Goal: Task Accomplishment & Management: Manage account settings

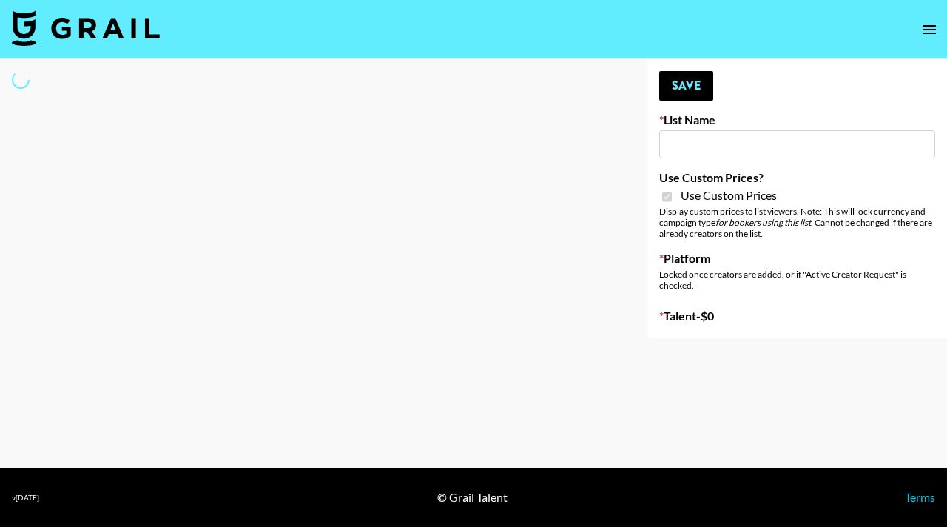
type input "Craftd"
checkbox input "true"
select select "Brand"
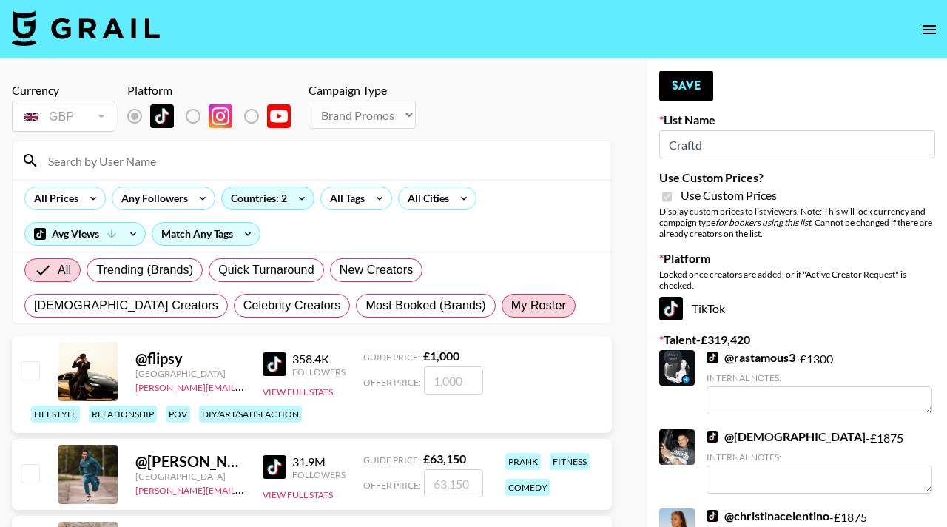
click at [511, 303] on span "My Roster" at bounding box center [538, 306] width 55 height 18
click at [511, 306] on input "My Roster" at bounding box center [511, 306] width 0 height 0
radio input "true"
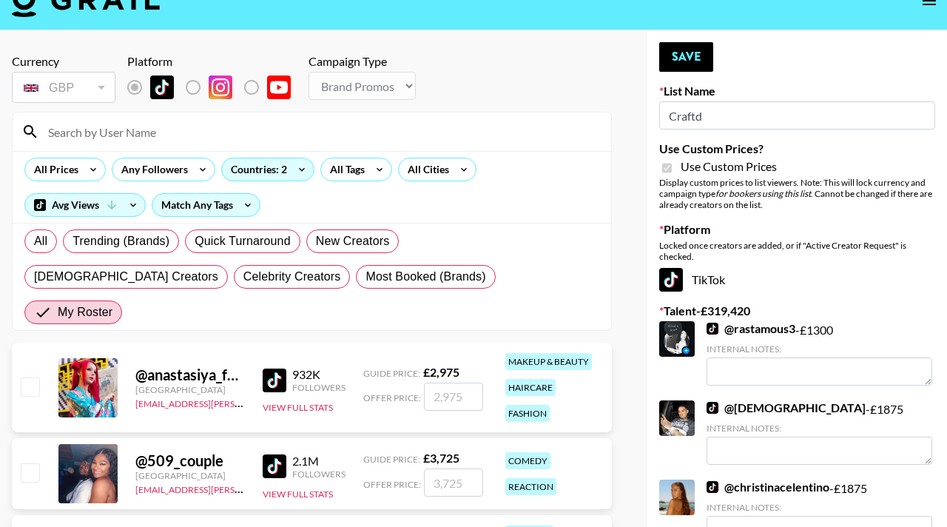
scroll to position [14, 0]
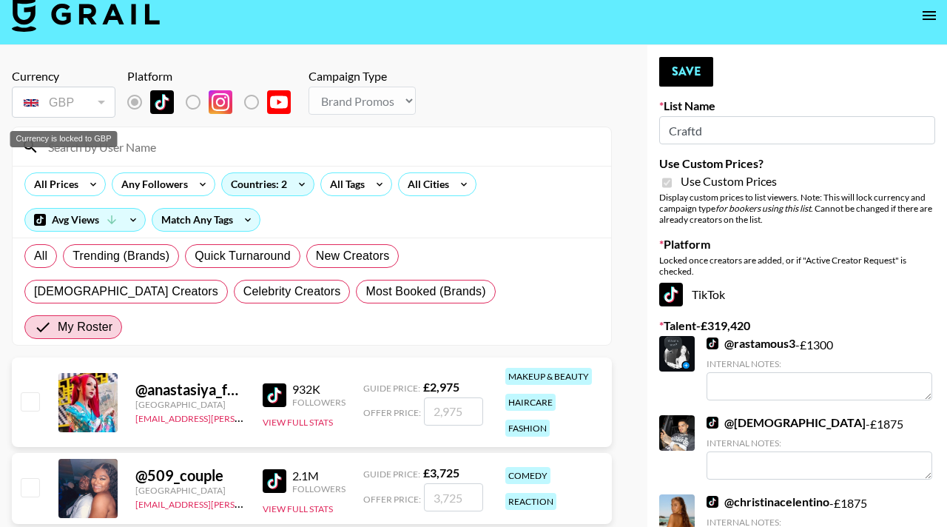
click at [92, 100] on div "GBP" at bounding box center [64, 103] width 98 height 26
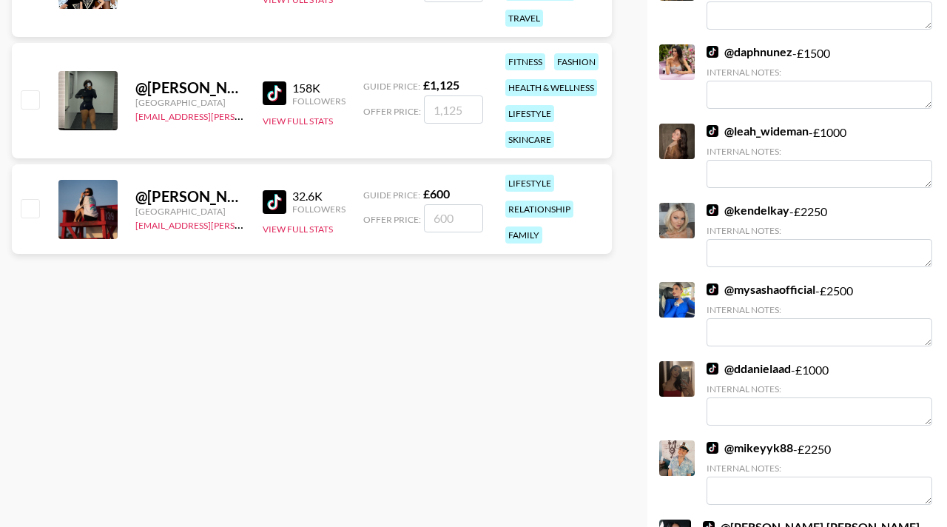
scroll to position [623, 0]
click at [28, 198] on input "checkbox" at bounding box center [30, 207] width 18 height 18
checkbox input "true"
type input "600"
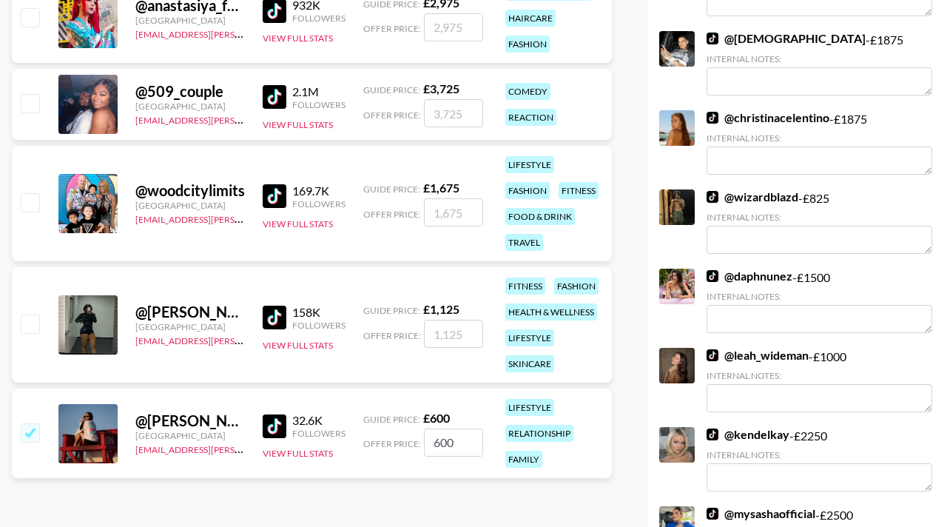
scroll to position [397, 0]
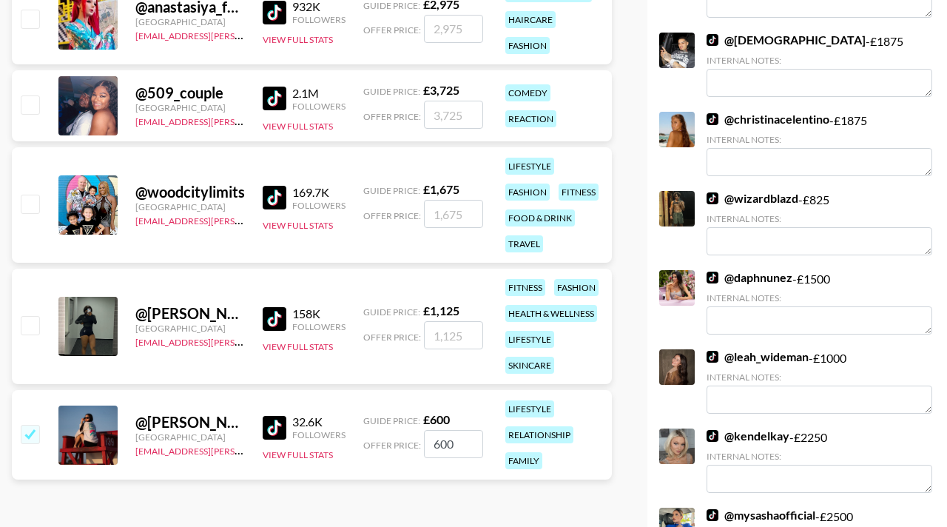
click at [38, 316] on input "checkbox" at bounding box center [30, 325] width 18 height 18
checkbox input "true"
type input "1125"
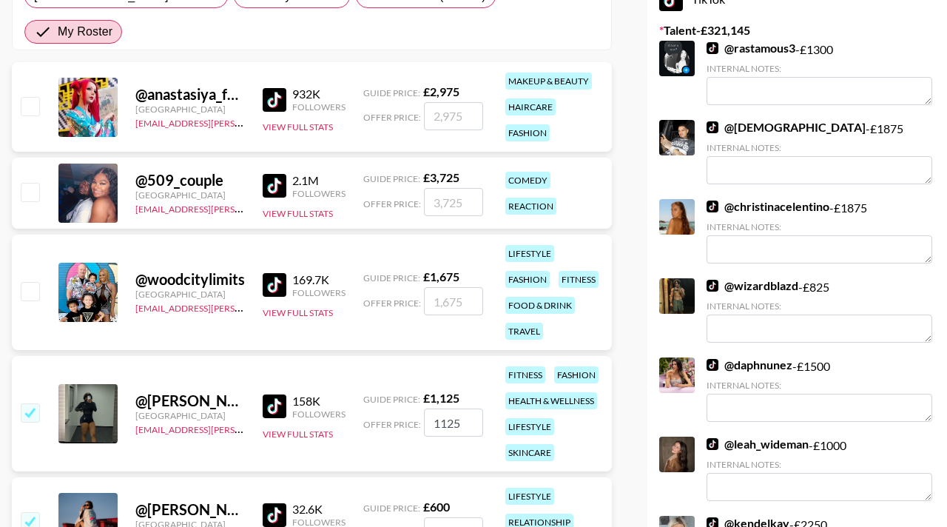
scroll to position [300, 0]
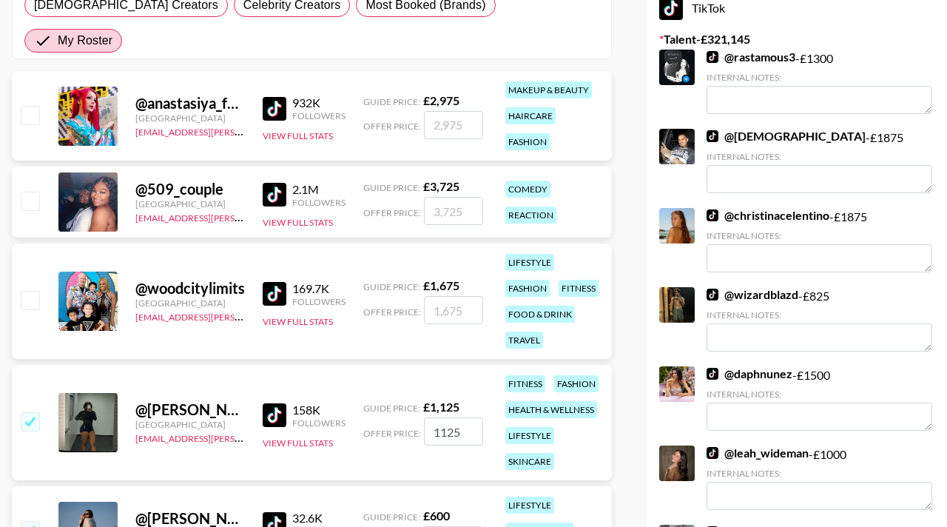
click at [27, 291] on input "checkbox" at bounding box center [30, 300] width 18 height 18
checkbox input "true"
type input "1675"
click at [29, 189] on div at bounding box center [29, 201] width 23 height 25
click at [33, 192] on input "checkbox" at bounding box center [30, 201] width 18 height 18
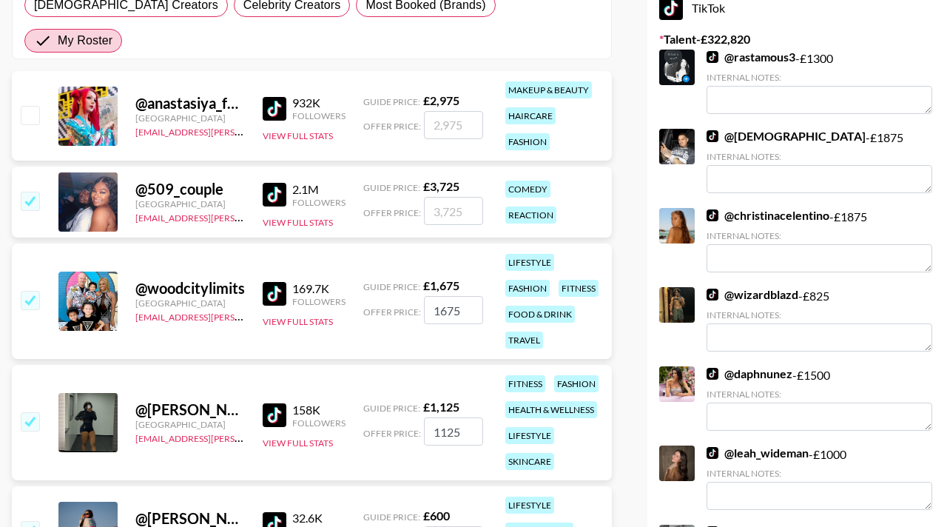
checkbox input "true"
type input "3725"
drag, startPoint x: 33, startPoint y: 87, endPoint x: 41, endPoint y: 97, distance: 12.7
click at [33, 106] on input "checkbox" at bounding box center [30, 115] width 18 height 18
checkbox input "true"
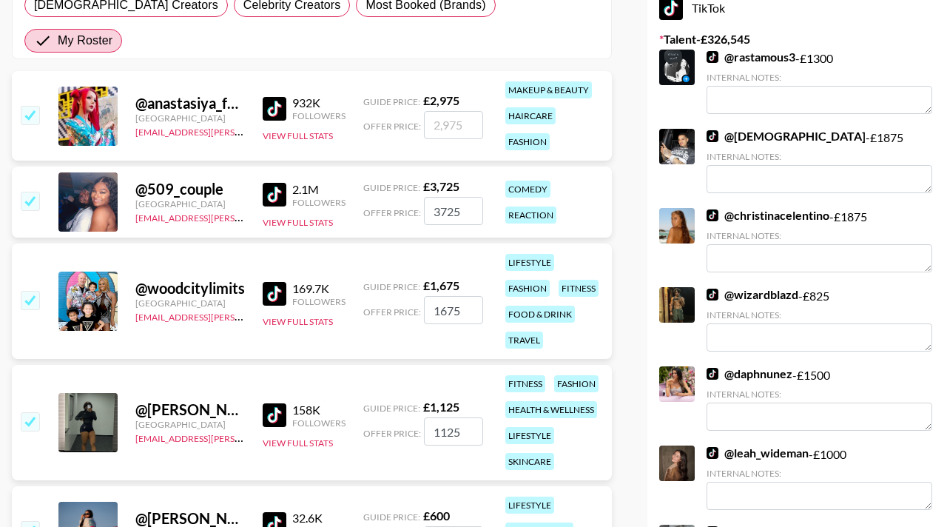
type input "2975"
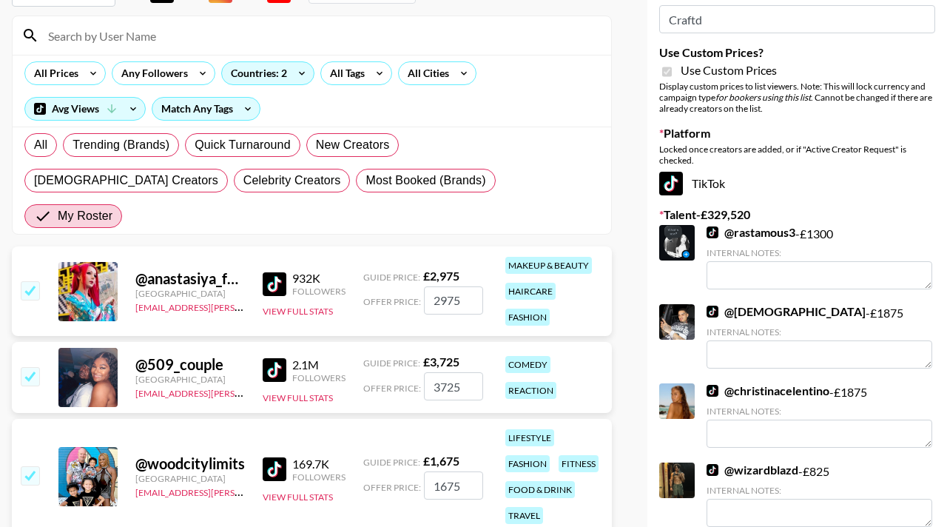
scroll to position [0, 0]
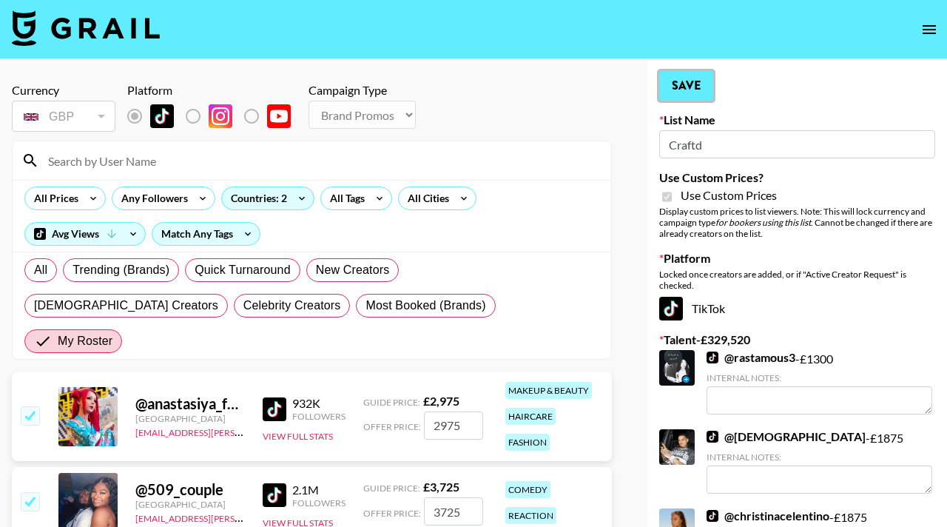
click at [694, 87] on button "Save" at bounding box center [686, 86] width 54 height 30
radio input "true"
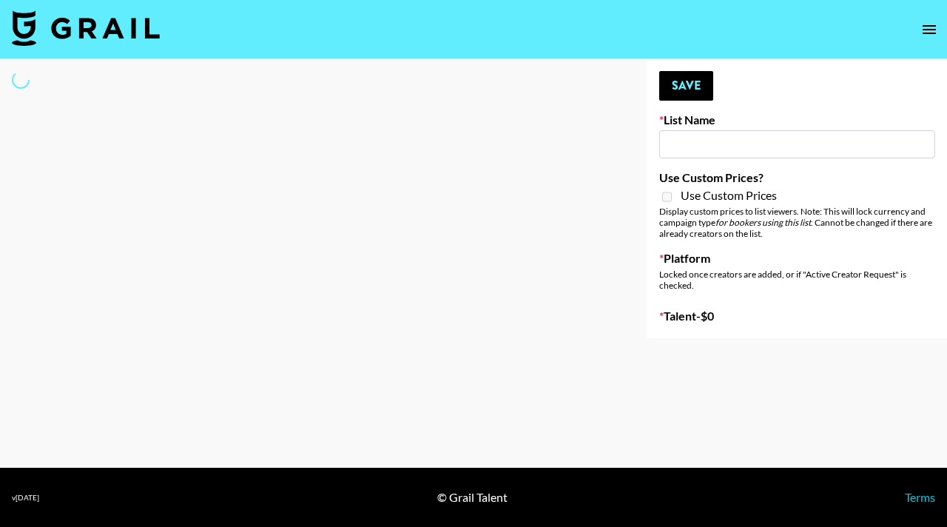
type input "Primal Harvest (21st Aug)"
select select "Song"
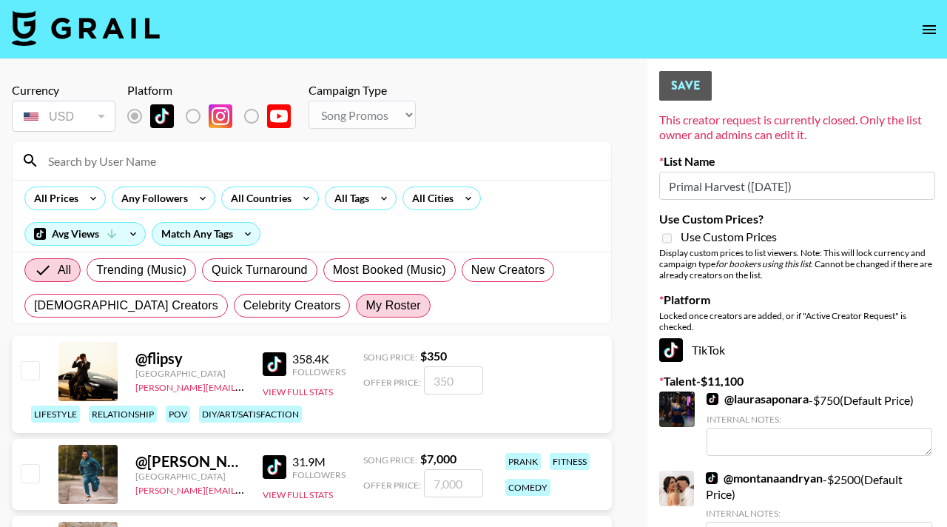
click at [365, 306] on span "My Roster" at bounding box center [392, 306] width 55 height 18
click at [365, 306] on input "My Roster" at bounding box center [365, 306] width 0 height 0
radio input "true"
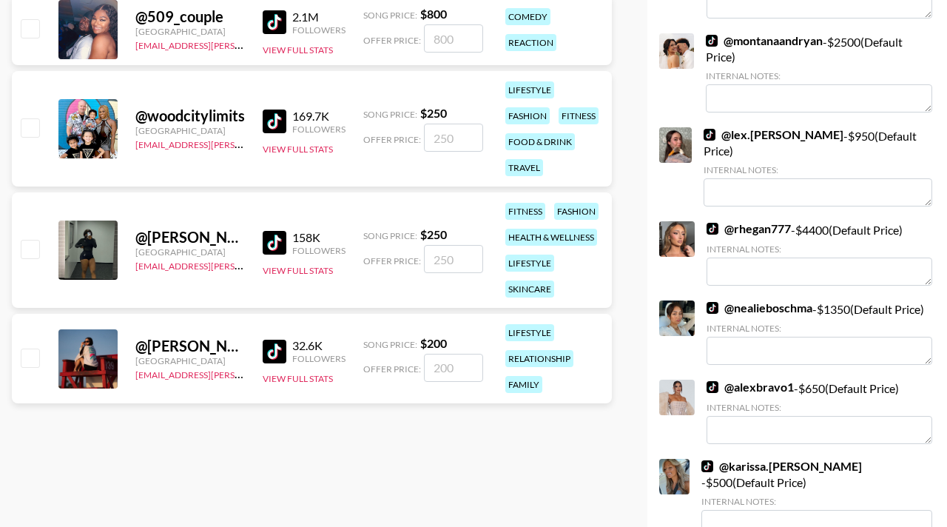
scroll to position [469, 0]
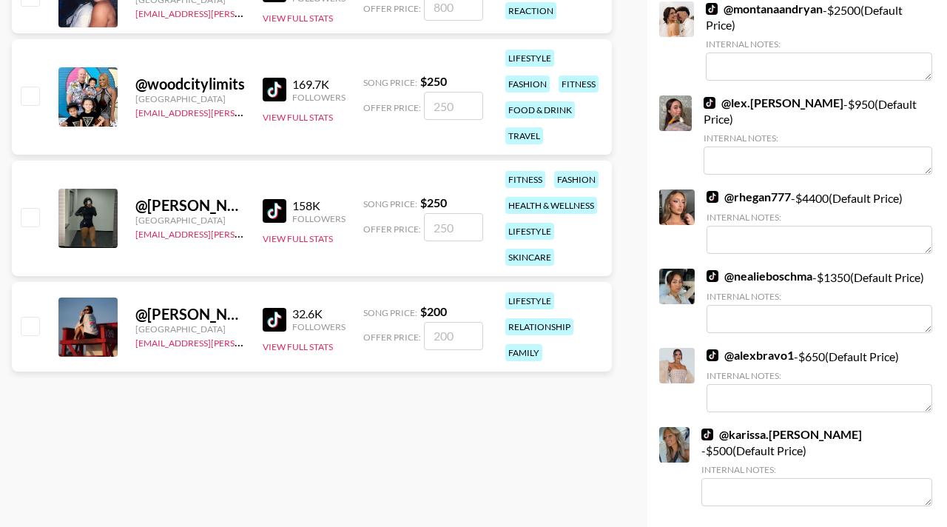
click at [24, 208] on input "checkbox" at bounding box center [30, 217] width 18 height 18
checkbox input "true"
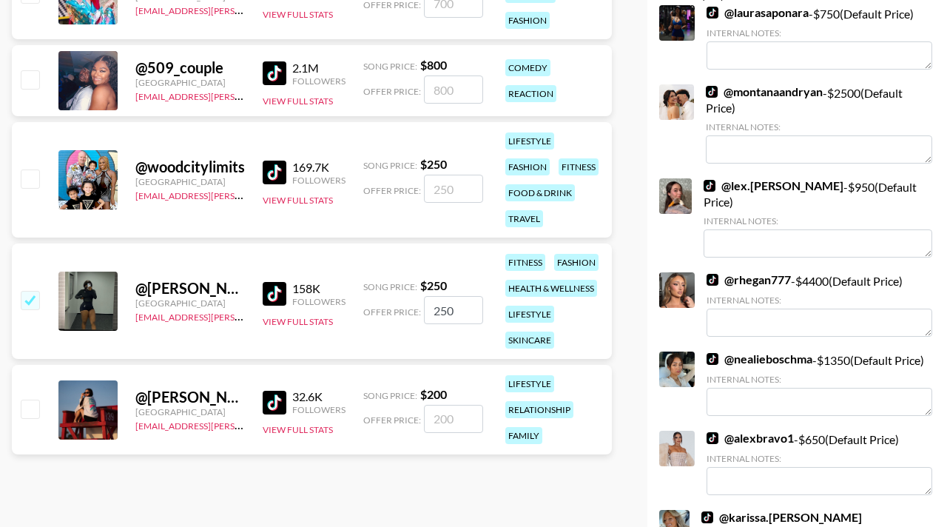
scroll to position [404, 0]
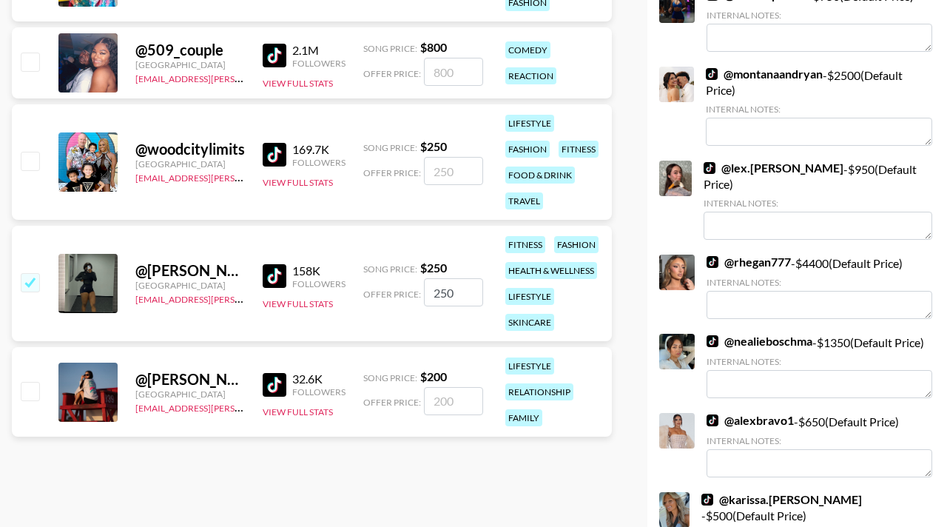
click at [465, 300] on input "250" at bounding box center [453, 292] width 59 height 28
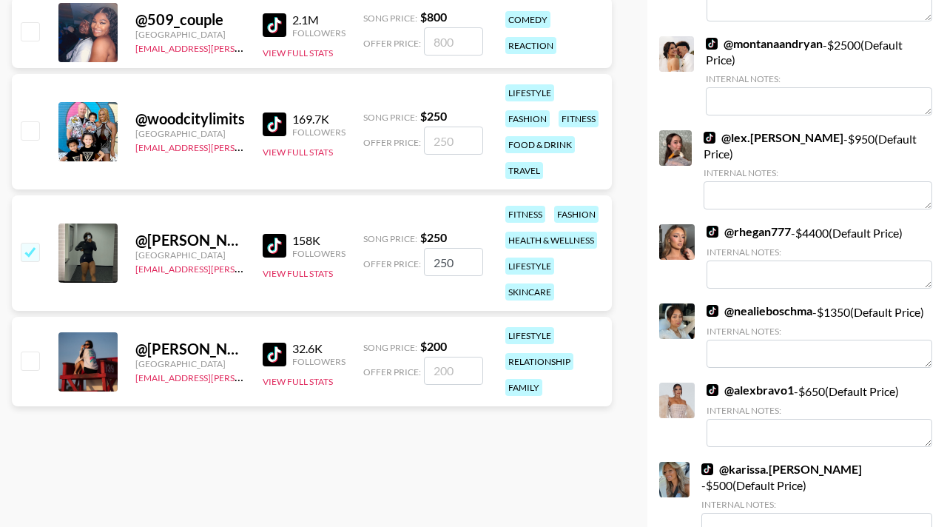
scroll to position [439, 0]
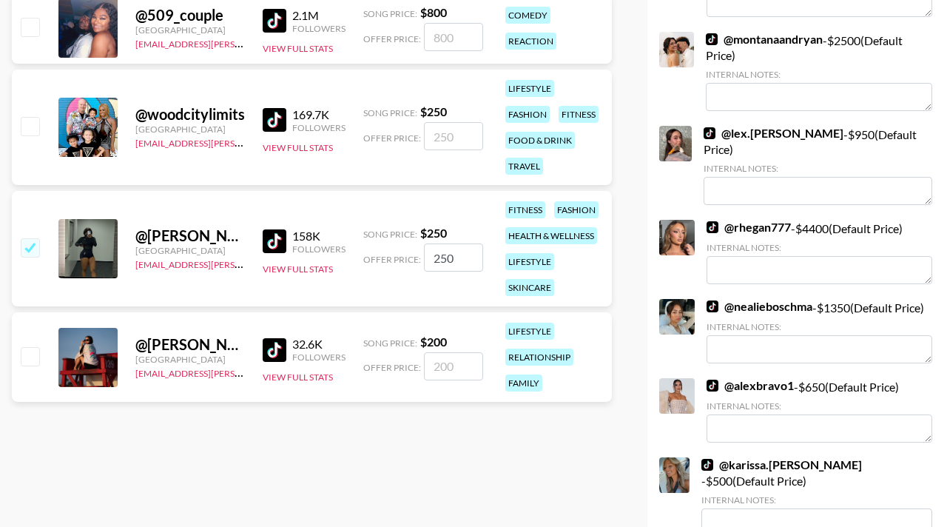
drag, startPoint x: 458, startPoint y: 256, endPoint x: 423, endPoint y: 256, distance: 34.8
click at [424, 256] on input "250" at bounding box center [453, 257] width 59 height 28
click at [441, 257] on input "250" at bounding box center [453, 257] width 59 height 28
click at [442, 257] on input "250" at bounding box center [453, 257] width 59 height 28
type input "1500"
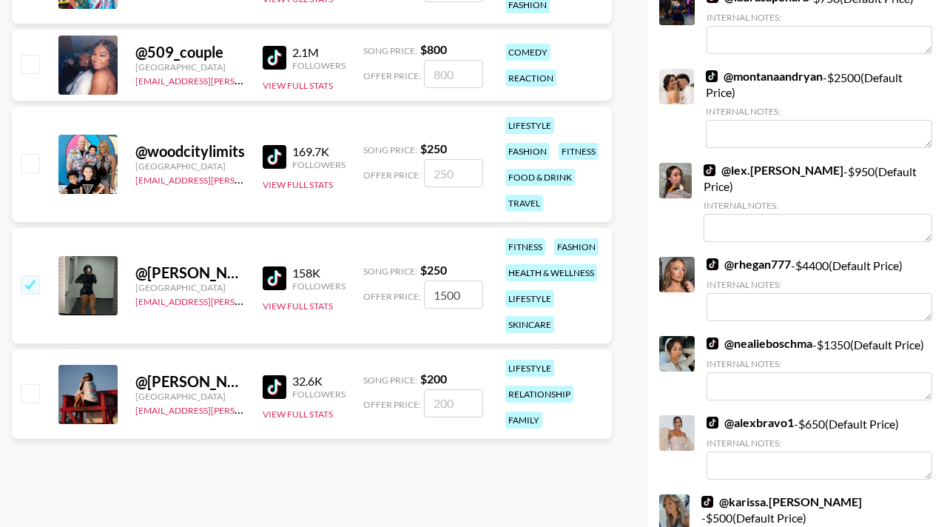
scroll to position [0, 0]
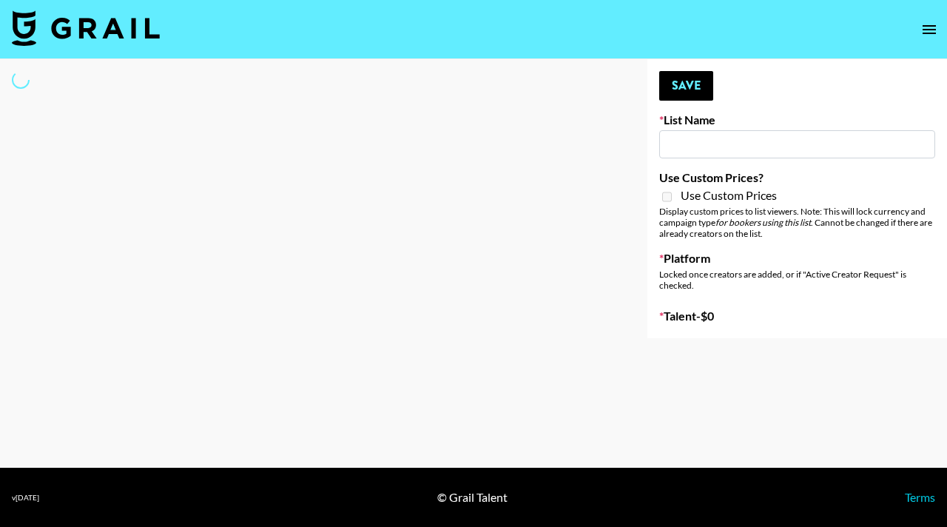
type input "Primal Harvest ([DATE])"
select select "Song"
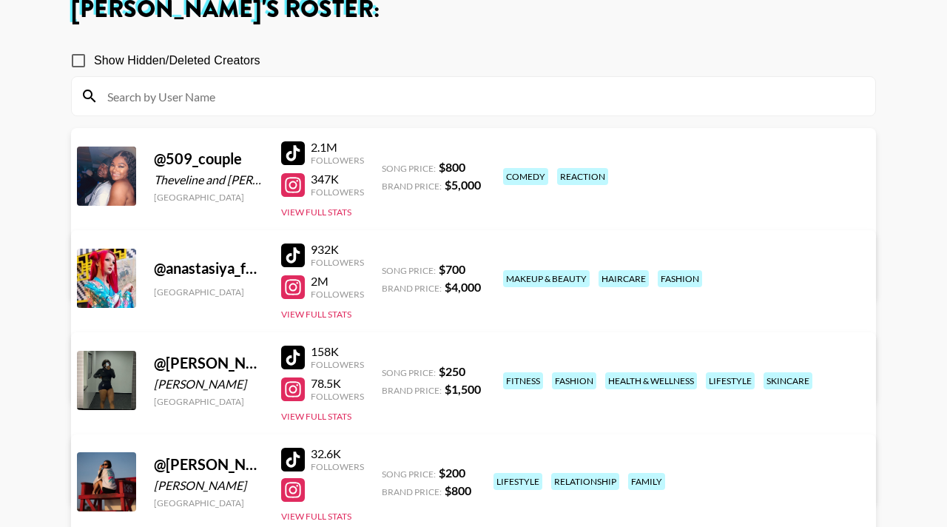
scroll to position [38, 0]
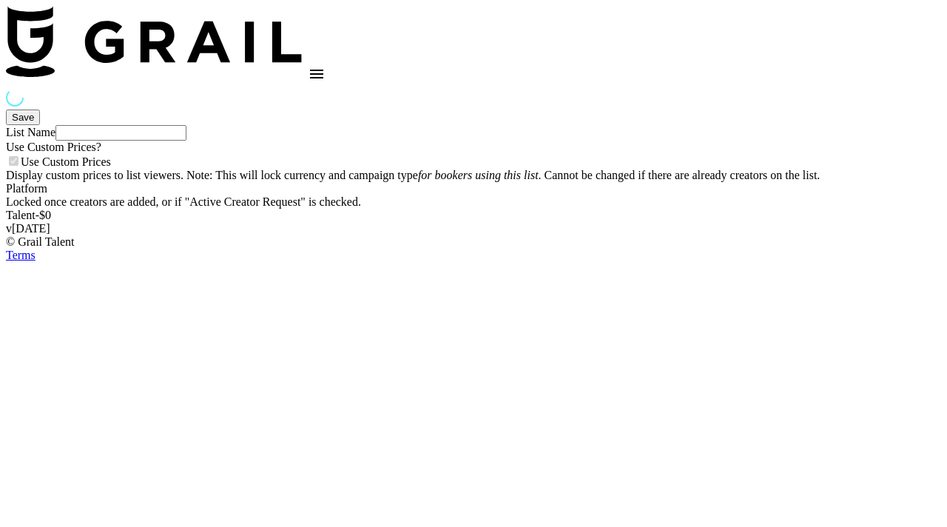
type input "Milan Laser"
checkbox input "true"
select select "Brand"
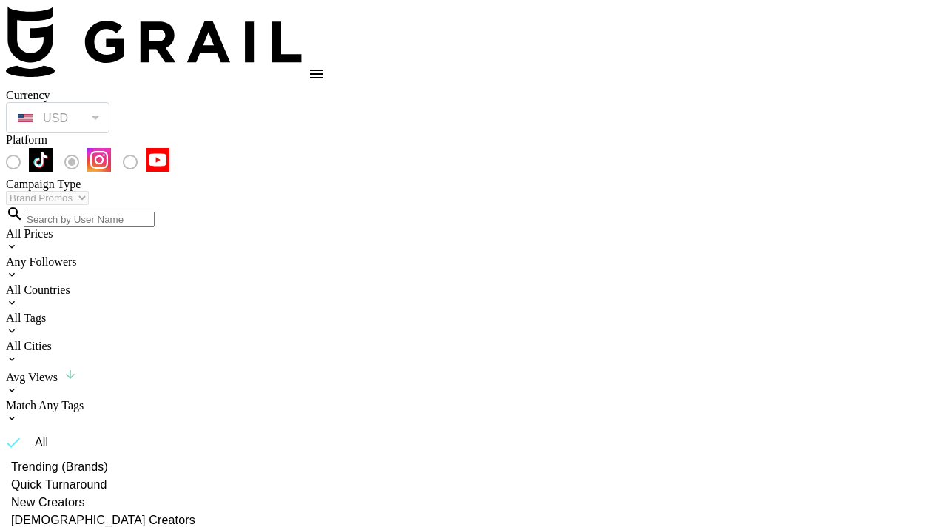
radio input "true"
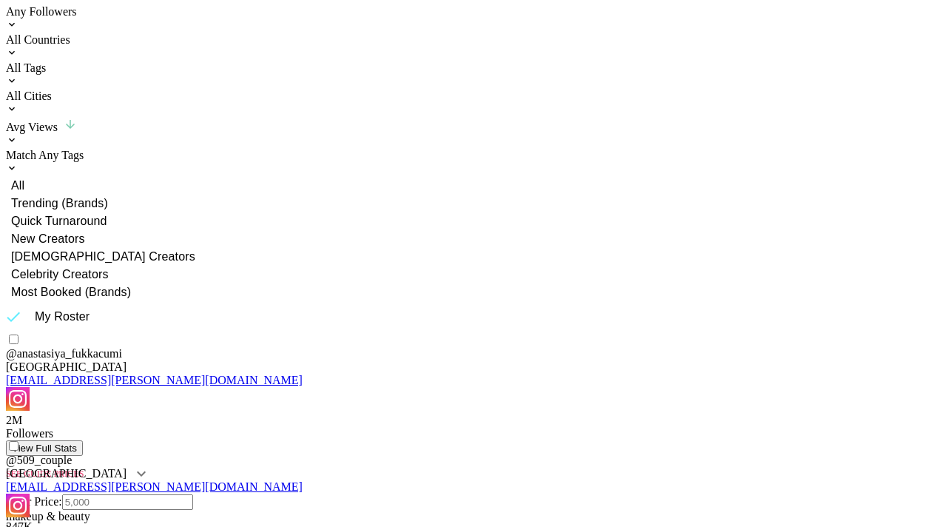
scroll to position [252, 0]
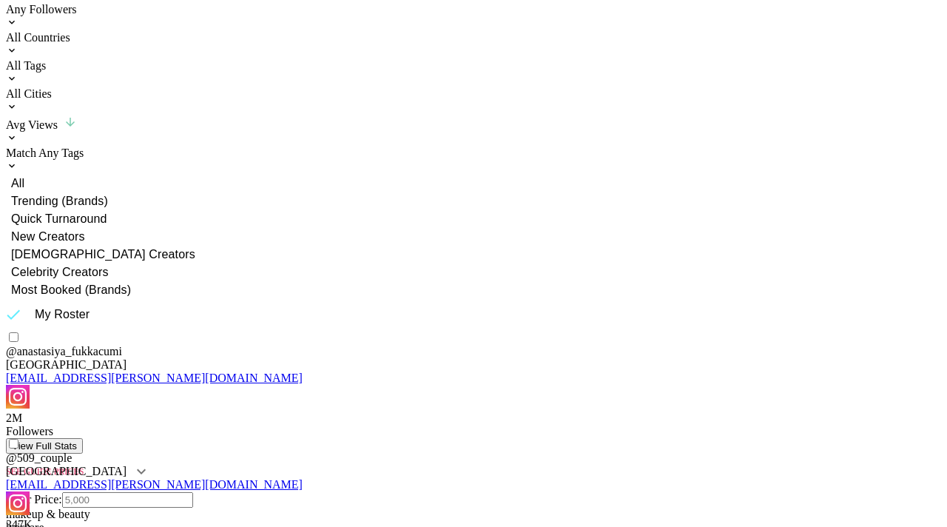
click at [18, 526] on input "checkbox" at bounding box center [14, 534] width 10 height 10
checkbox input "true"
type input "5500"
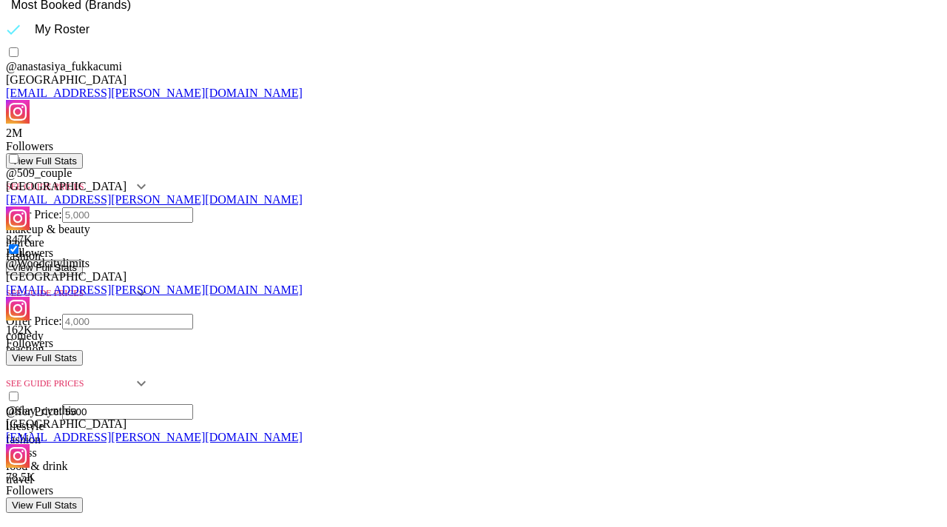
scroll to position [535, 0]
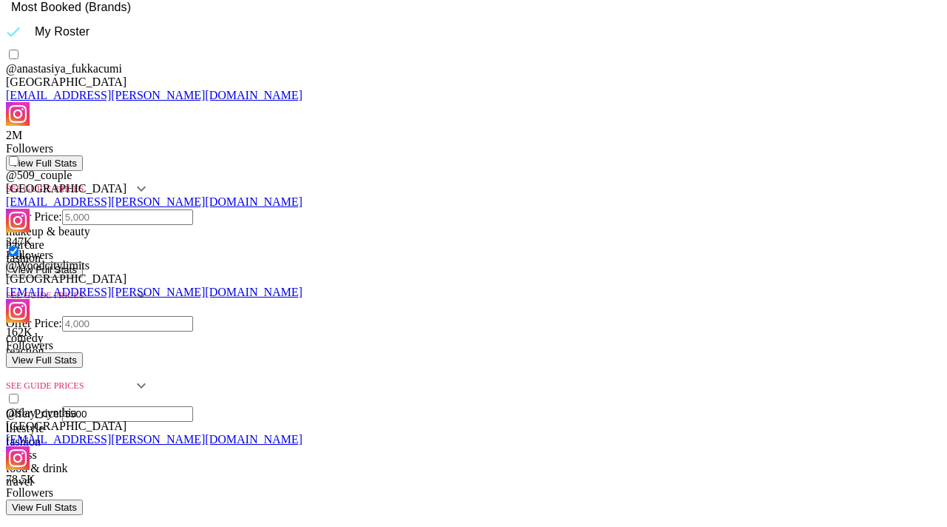
checkbox input "true"
type input "1100"
click at [18, 394] on input "checkbox" at bounding box center [14, 399] width 10 height 10
checkbox input "true"
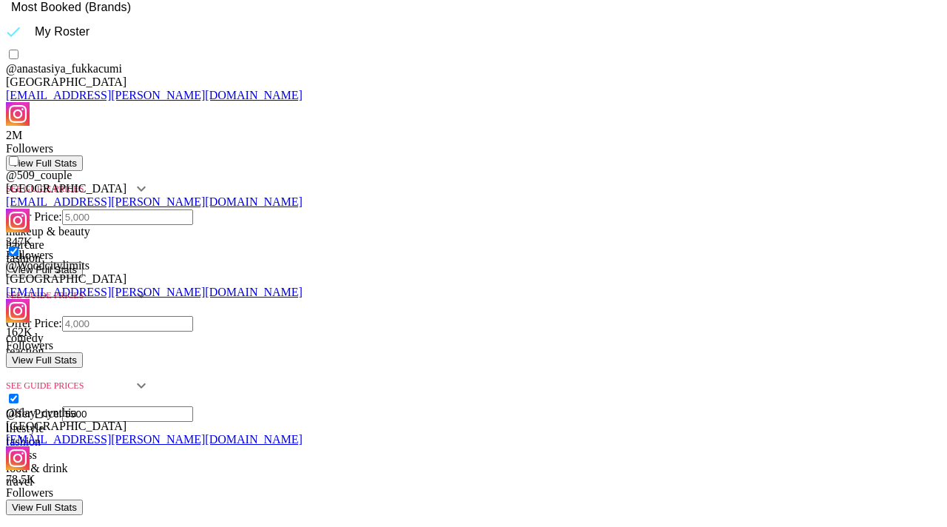
type input "3750"
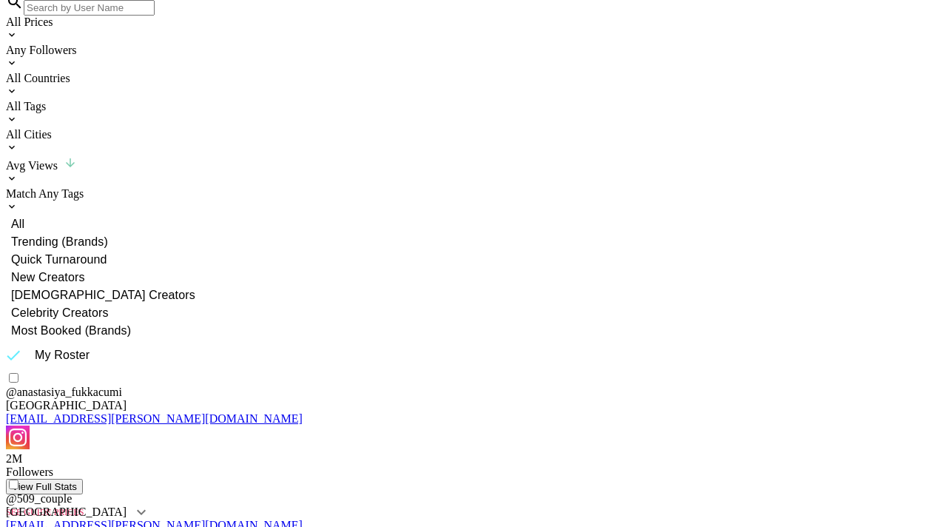
scroll to position [222, 0]
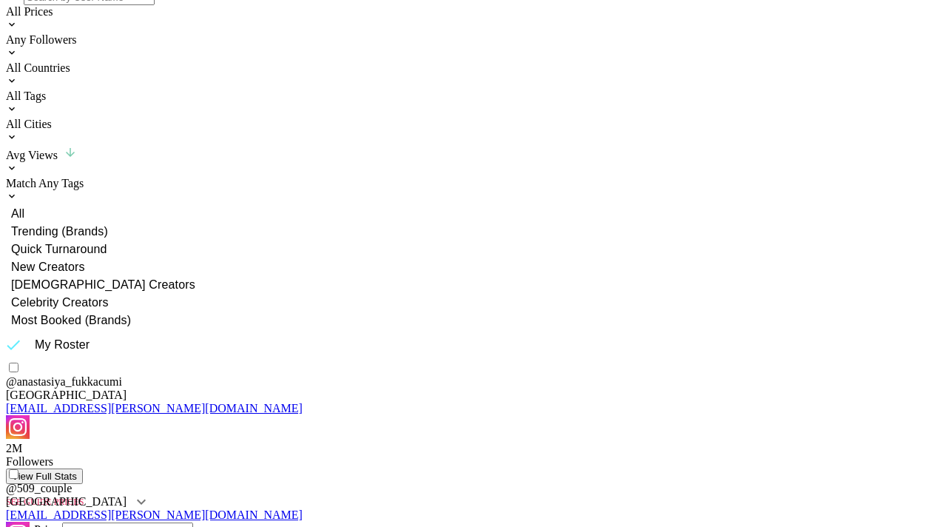
click at [18, 469] on input "checkbox" at bounding box center [14, 474] width 10 height 10
checkbox input "true"
type input "4000"
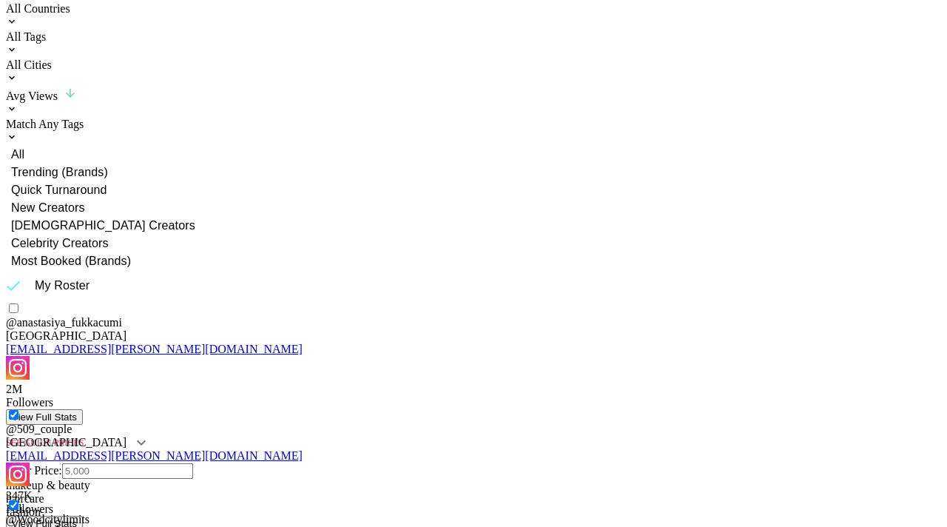
scroll to position [0, 0]
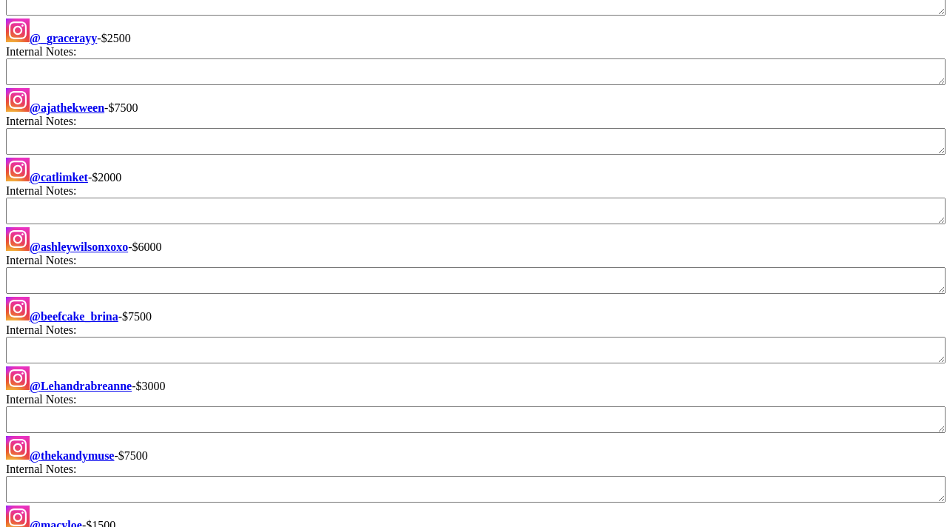
scroll to position [1578, 0]
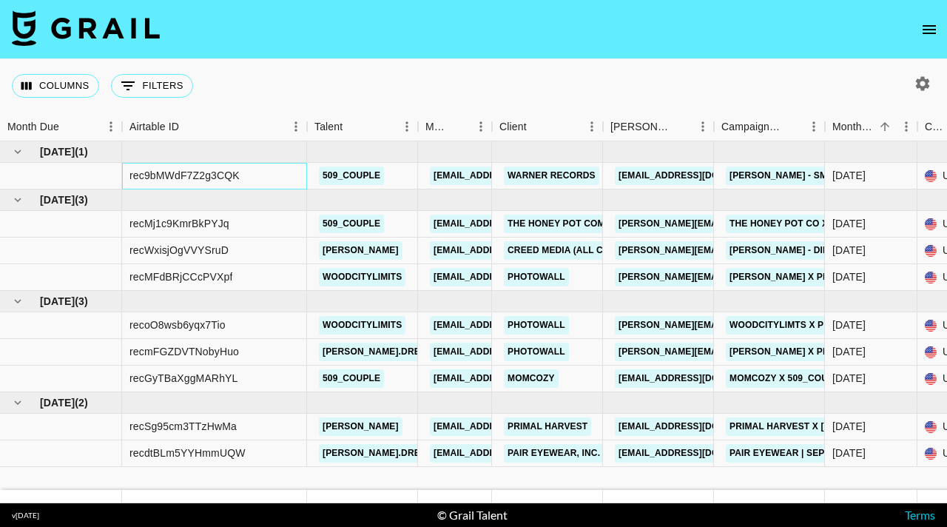
click at [181, 174] on div "rec9bMWdF7Z2g3CQK" at bounding box center [184, 175] width 110 height 15
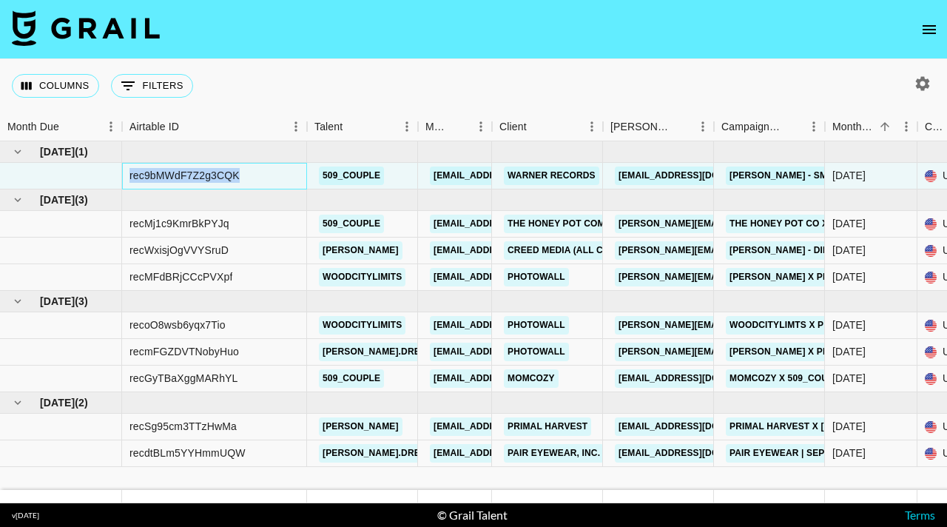
click at [181, 174] on div "rec9bMWdF7Z2g3CQK" at bounding box center [184, 175] width 110 height 15
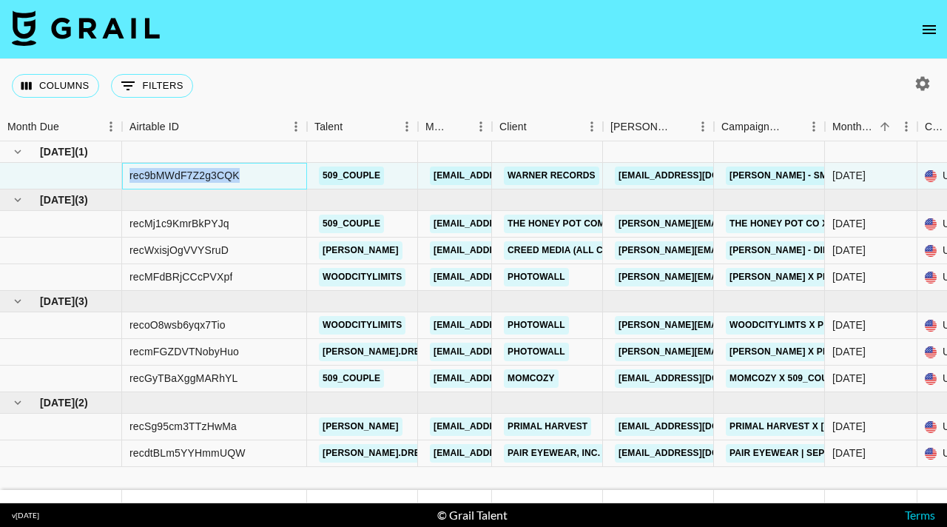
copy div "rec9bMWdF7Z2g3CQK"
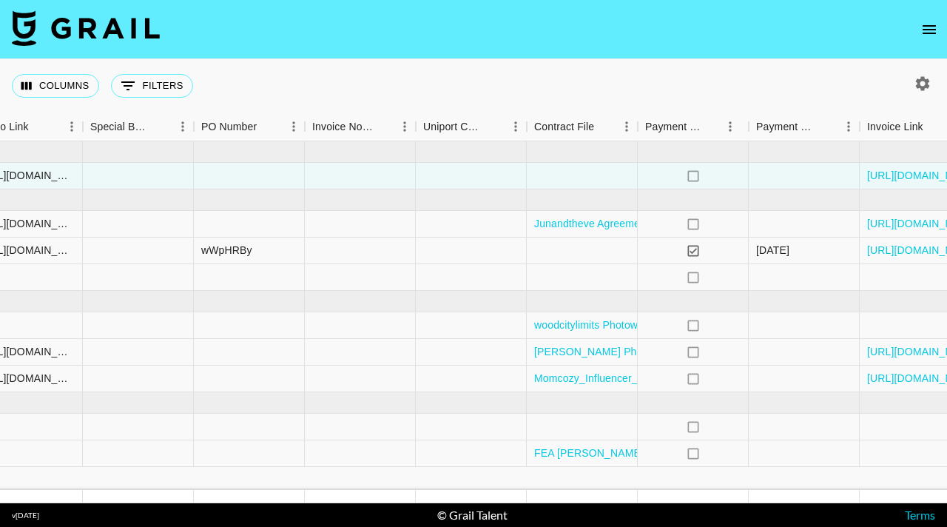
scroll to position [0, 1509]
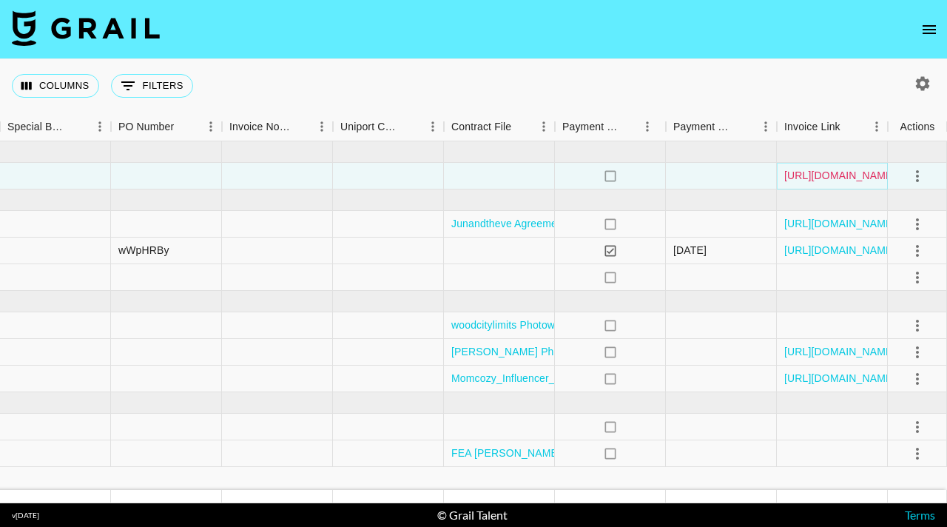
click at [834, 174] on link "https://in.xero.com/N2UoJ78p7nrgPgvUtLVVActlZF63NE7TOnDWMAUX" at bounding box center [840, 175] width 112 height 15
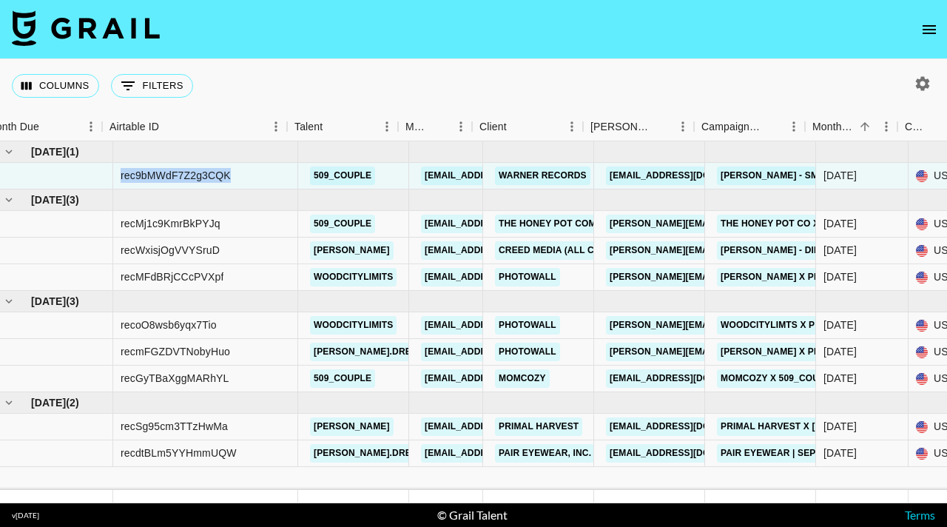
scroll to position [0, 28]
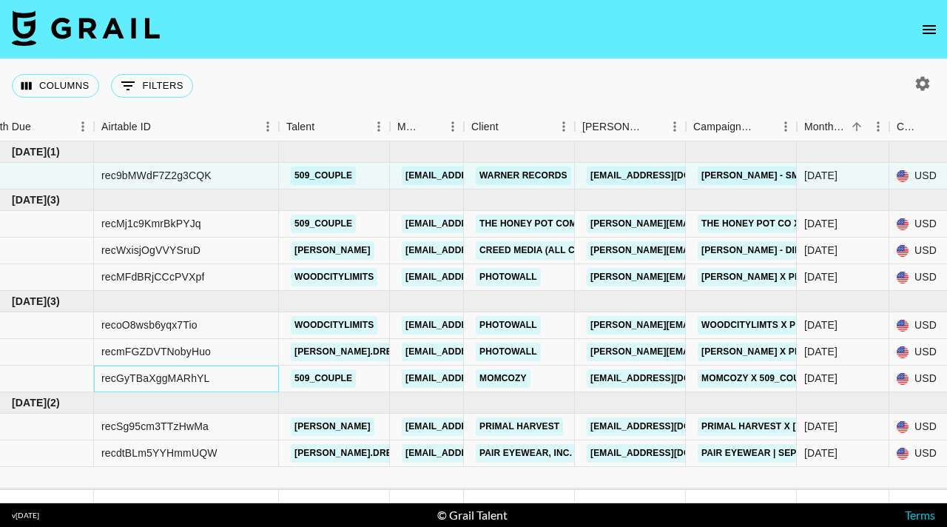
click at [162, 377] on div "recGyTBaXggMARhYL" at bounding box center [155, 378] width 109 height 15
click at [161, 377] on div "recGyTBaXggMARhYL" at bounding box center [155, 378] width 109 height 15
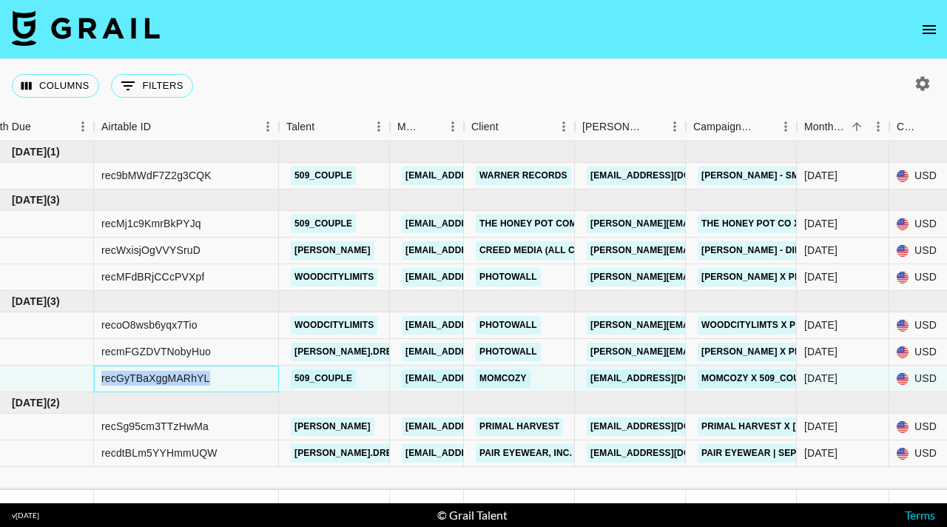
click at [161, 377] on div "recGyTBaXggMARhYL" at bounding box center [155, 378] width 109 height 15
copy div "recGyTBaXggMARhYL"
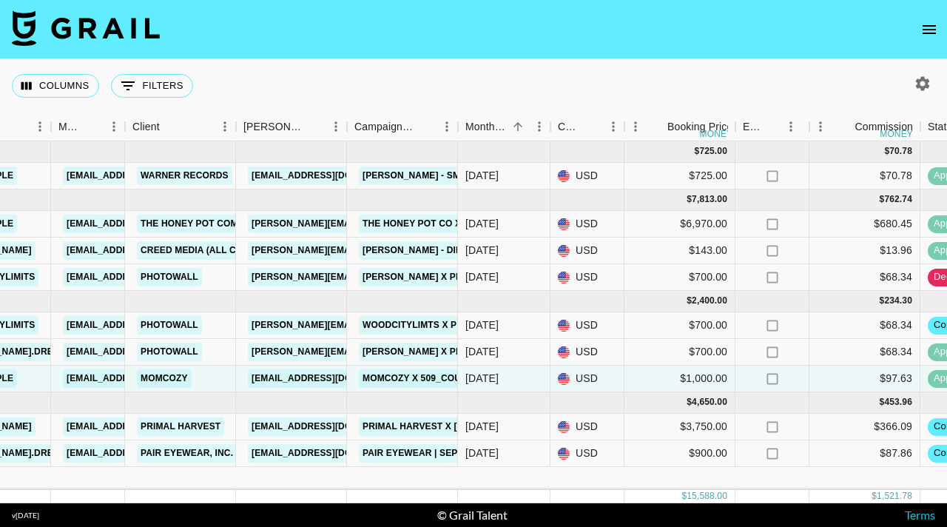
scroll to position [0, 0]
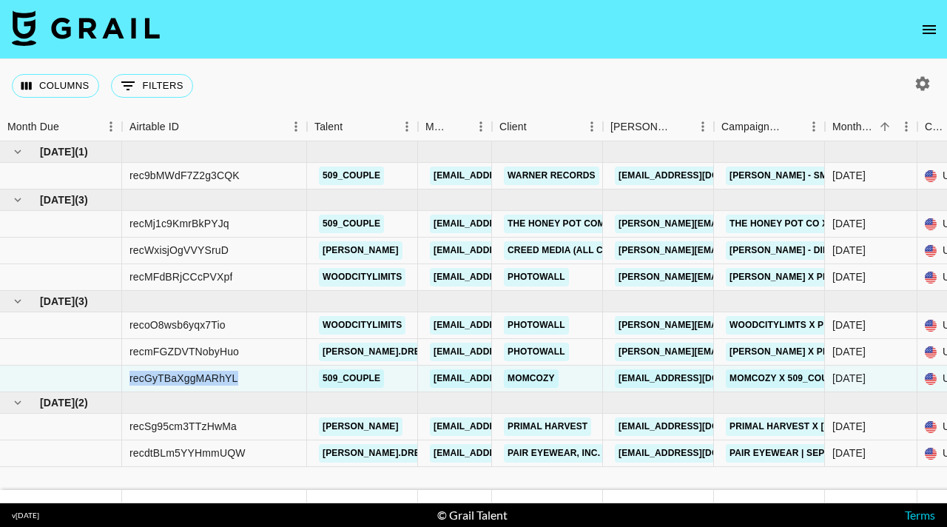
click at [288, 73] on div "Columns 0 Filters + Booking" at bounding box center [473, 85] width 947 height 53
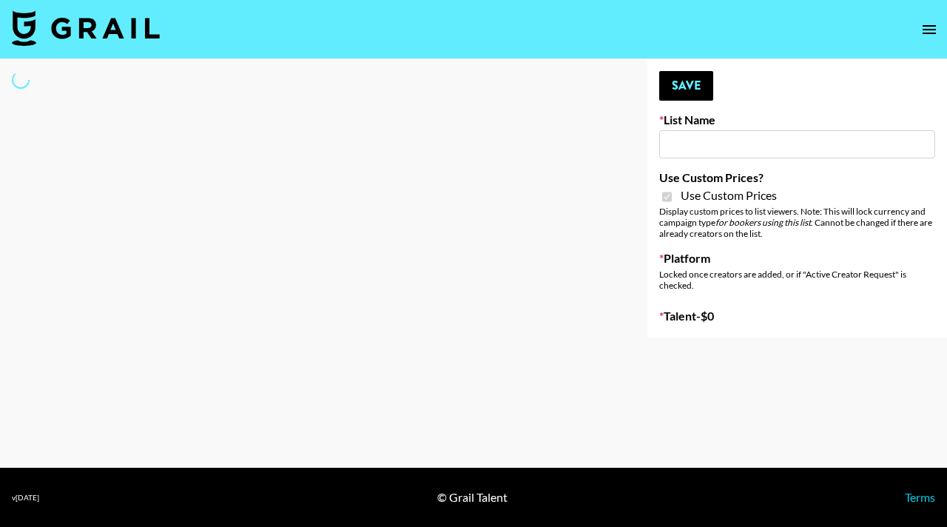
type input "Primal Harvest NEW ([DATE])"
checkbox input "true"
select select "Brand"
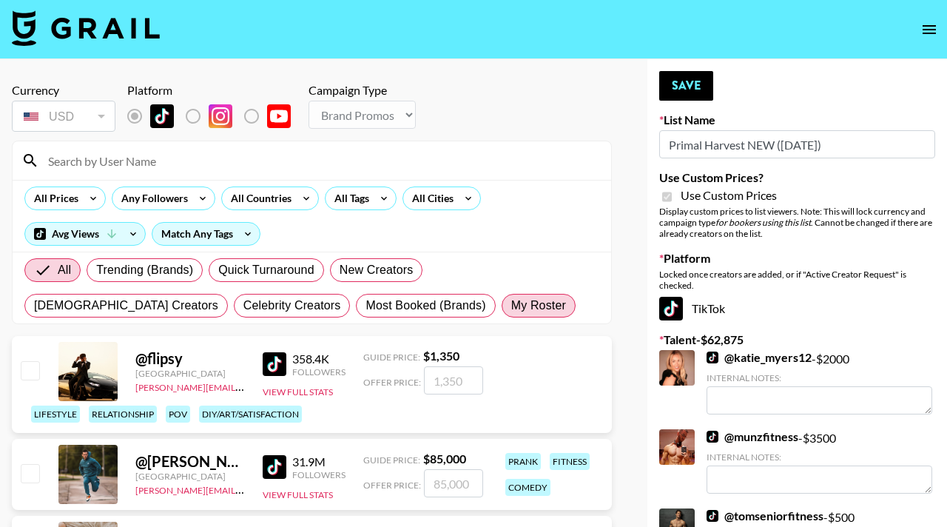
click at [511, 299] on span "My Roster" at bounding box center [538, 306] width 55 height 18
click at [511, 306] on input "My Roster" at bounding box center [511, 306] width 0 height 0
radio input "true"
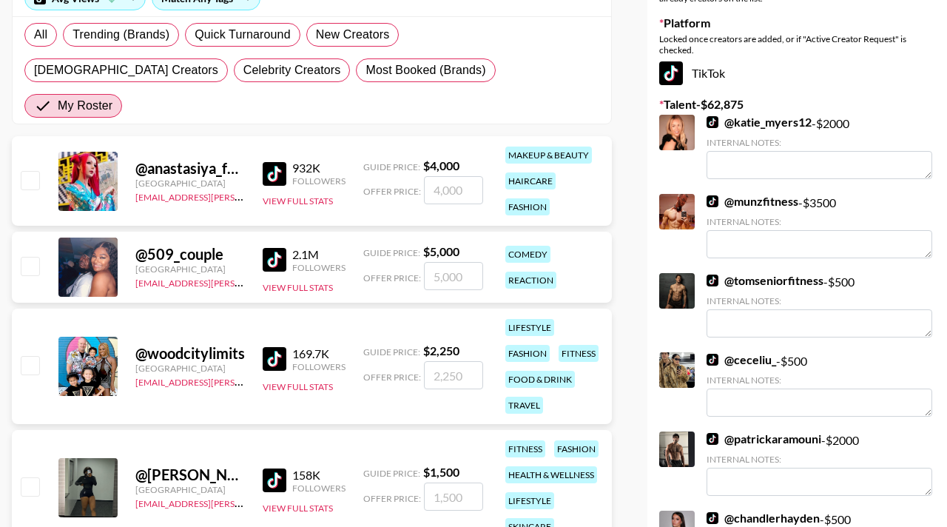
scroll to position [368, 0]
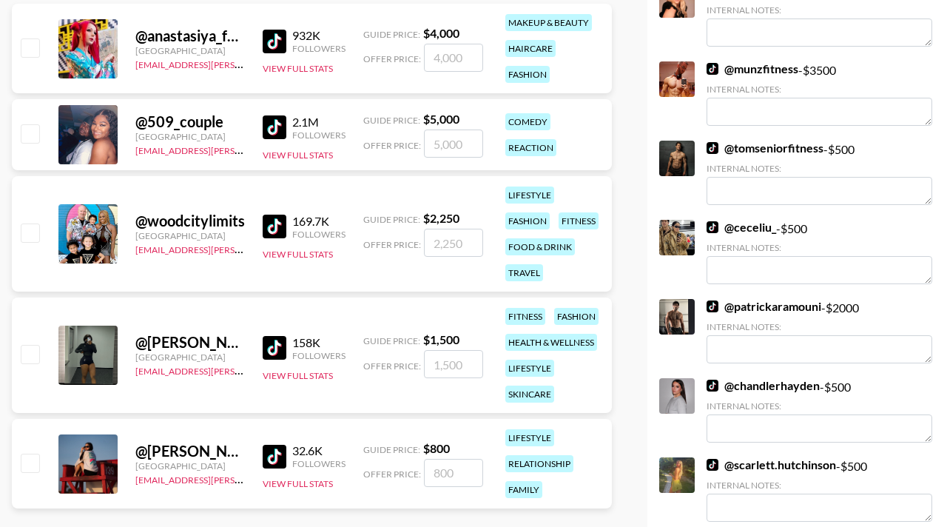
click at [32, 454] on input "checkbox" at bounding box center [30, 463] width 18 height 18
checkbox input "true"
type input "800"
click at [32, 345] on input "checkbox" at bounding box center [30, 354] width 18 height 18
checkbox input "true"
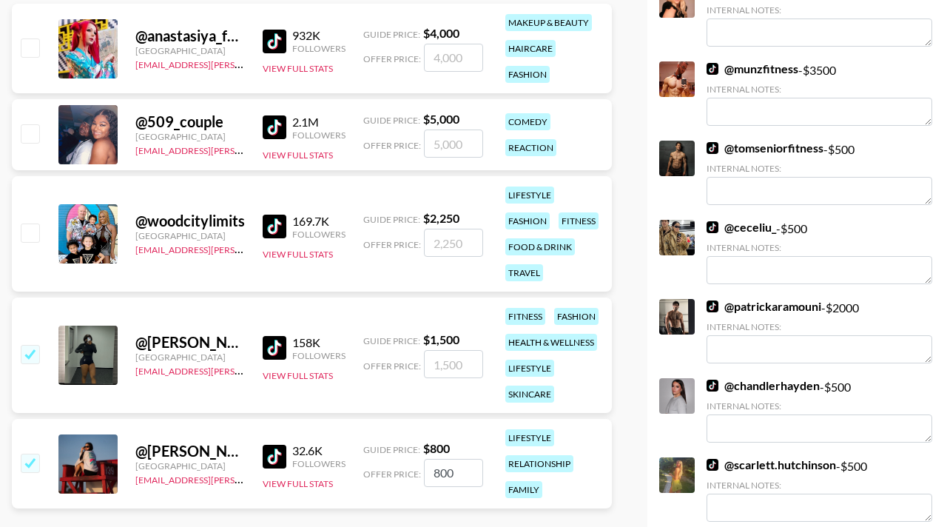
type input "1500"
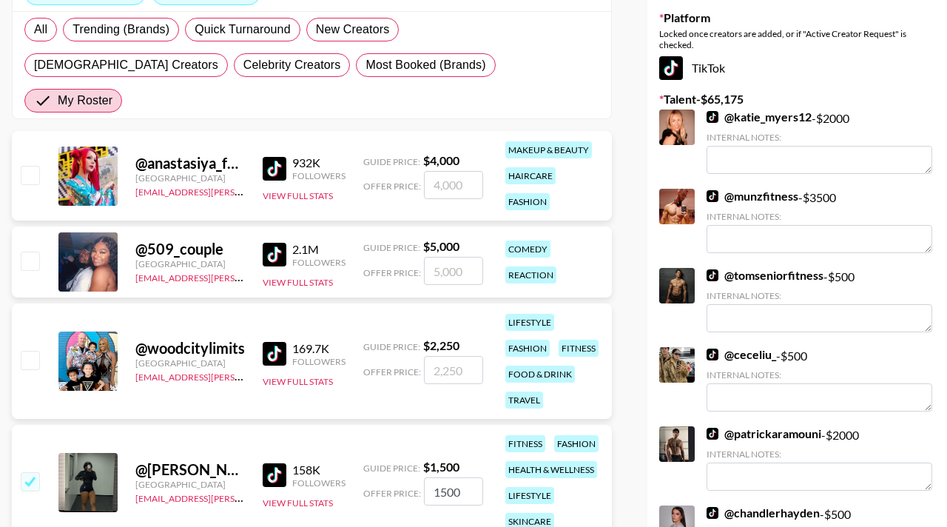
scroll to position [240, 0]
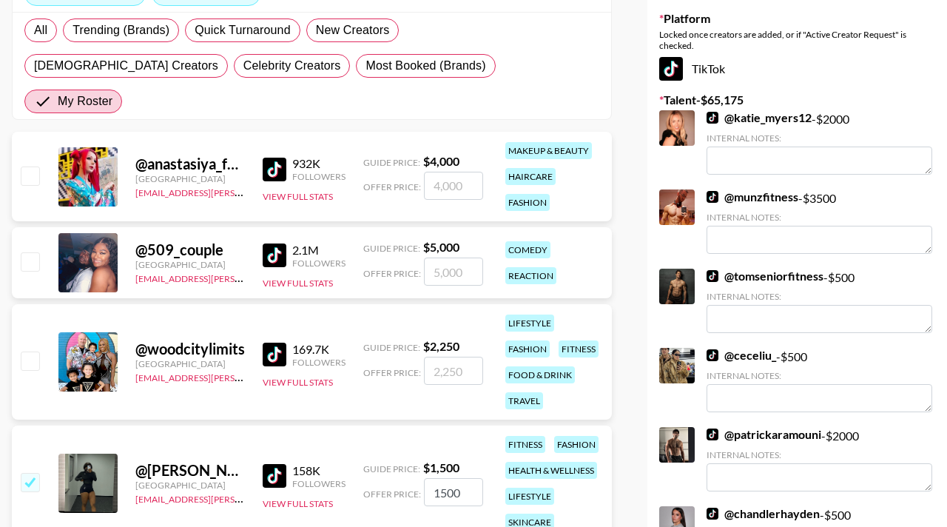
click at [43, 335] on div "@ woodcitylimits [GEOGRAPHIC_DATA] [EMAIL_ADDRESS][PERSON_NAME][DOMAIN_NAME] 16…" at bounding box center [312, 361] width 600 height 115
click at [20, 310] on div "@ woodcitylimits [GEOGRAPHIC_DATA] [EMAIL_ADDRESS][PERSON_NAME][DOMAIN_NAME] 16…" at bounding box center [312, 361] width 600 height 115
click at [23, 351] on input "checkbox" at bounding box center [30, 360] width 18 height 18
checkbox input "true"
type input "2250"
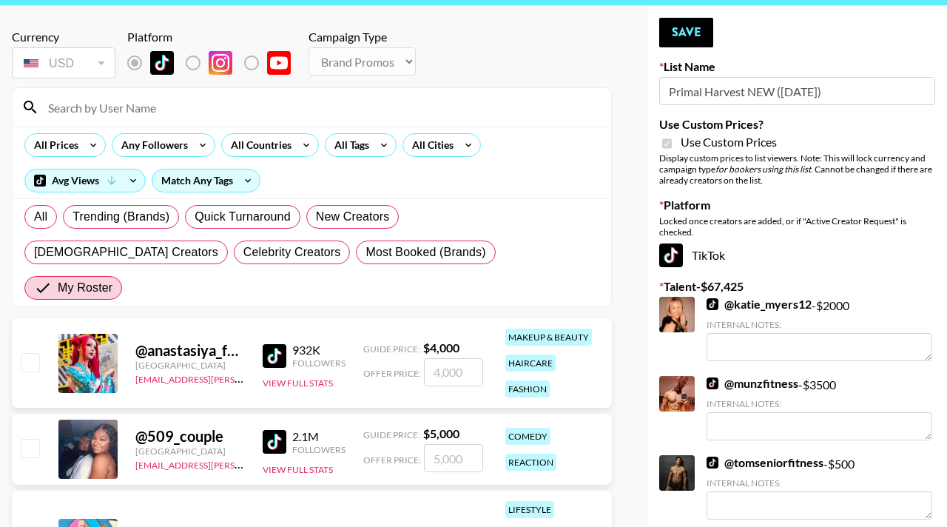
scroll to position [0, 0]
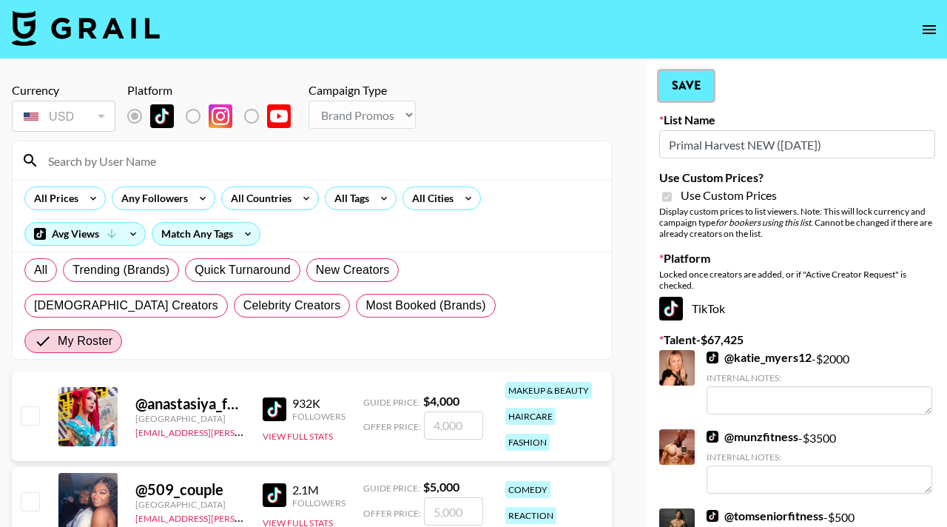
click at [681, 82] on button "Save" at bounding box center [686, 86] width 54 height 30
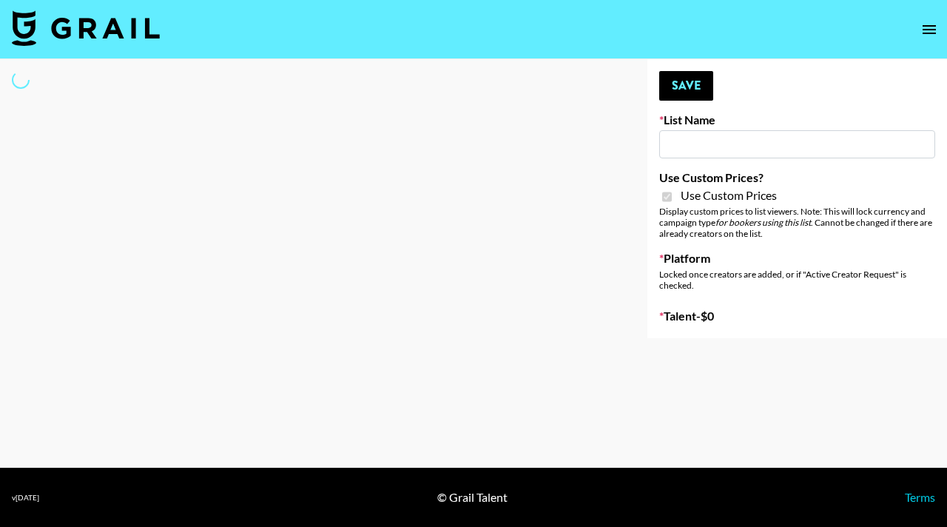
select select "Brand"
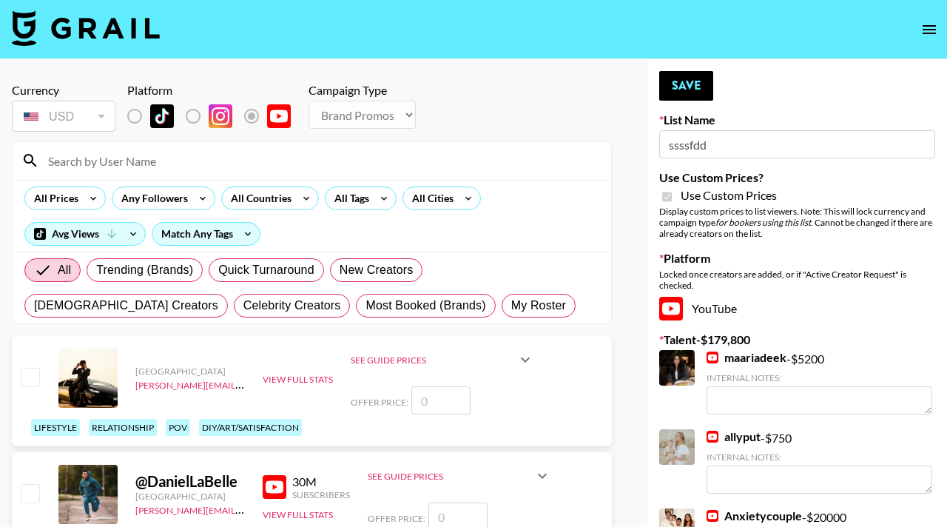
type input "ssssfdd"
checkbox input "true"
click at [511, 311] on span "My Roster" at bounding box center [538, 306] width 55 height 18
click at [511, 306] on input "My Roster" at bounding box center [511, 306] width 0 height 0
radio input "true"
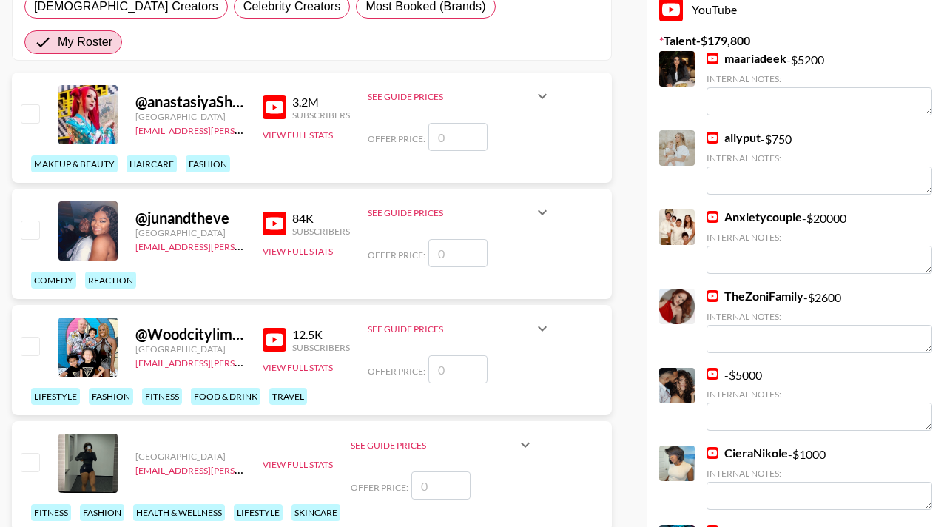
scroll to position [350, 0]
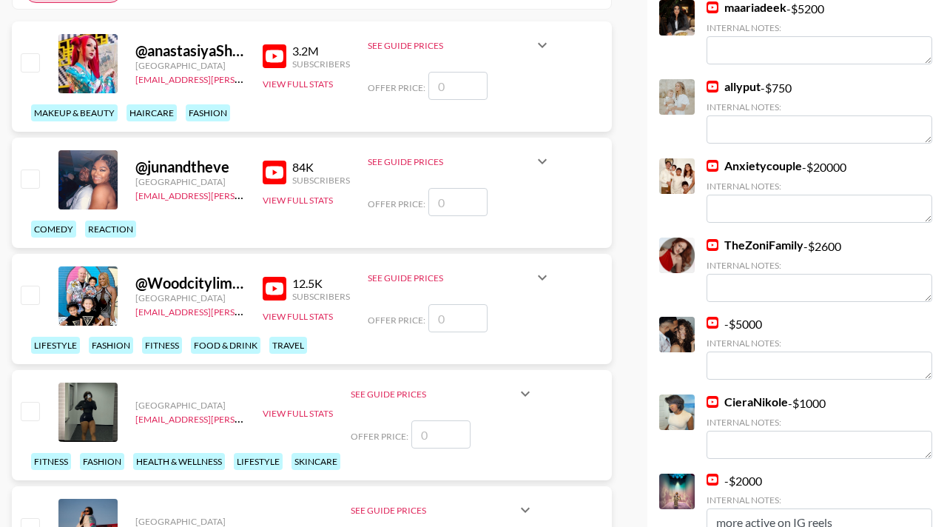
click at [29, 169] on input "checkbox" at bounding box center [30, 178] width 18 height 18
checkbox input "false"
click at [35, 286] on input "checkbox" at bounding box center [30, 295] width 18 height 18
checkbox input "false"
click at [505, 304] on div "Offer Price:" at bounding box center [459, 318] width 183 height 28
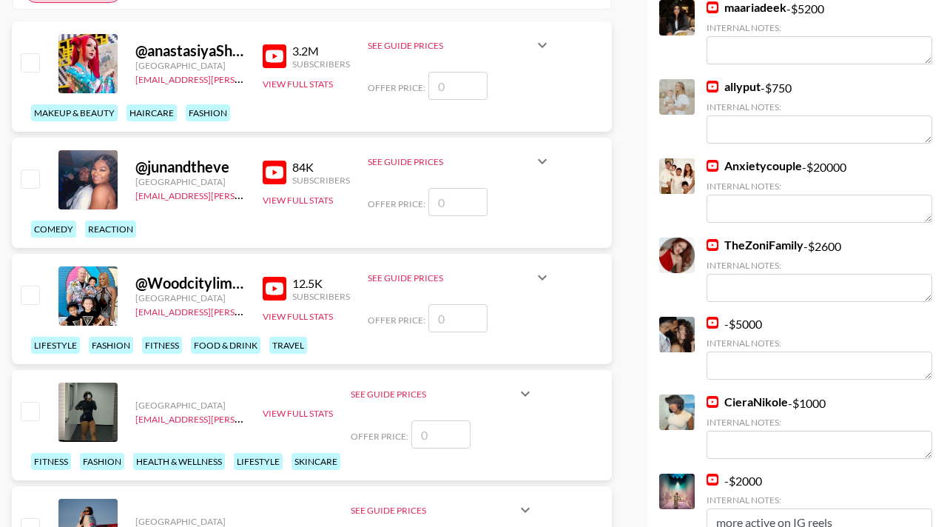
click at [465, 304] on input "number" at bounding box center [457, 318] width 59 height 28
click at [454, 188] on input "number" at bounding box center [457, 202] width 59 height 28
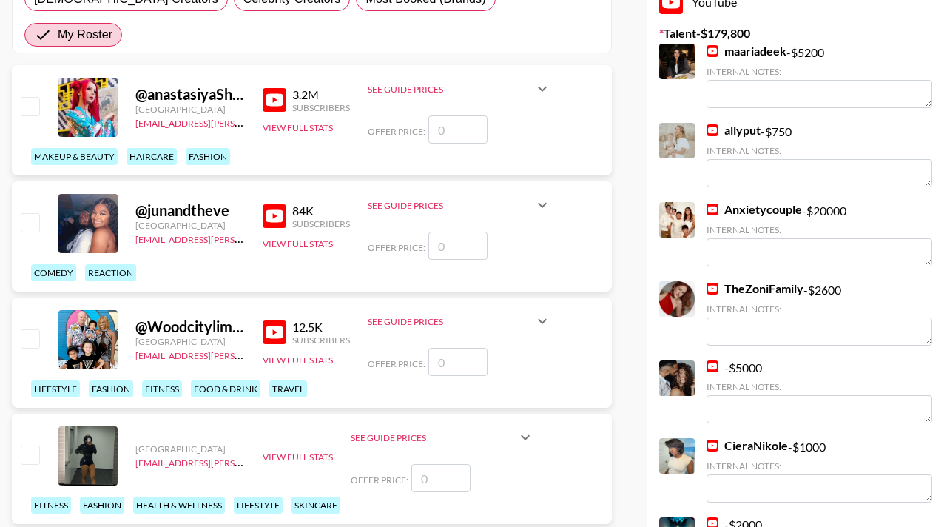
scroll to position [306, 0]
click at [447, 232] on input "number" at bounding box center [457, 246] width 59 height 28
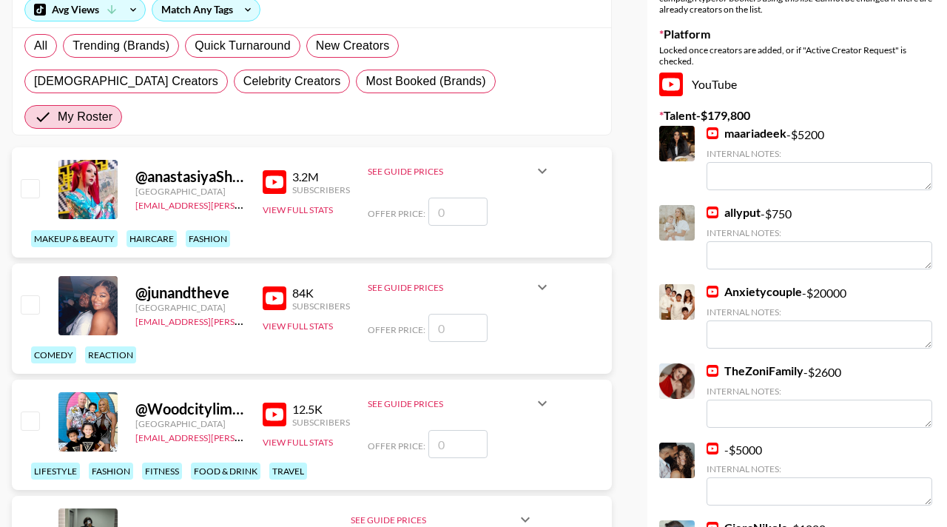
scroll to position [169, 0]
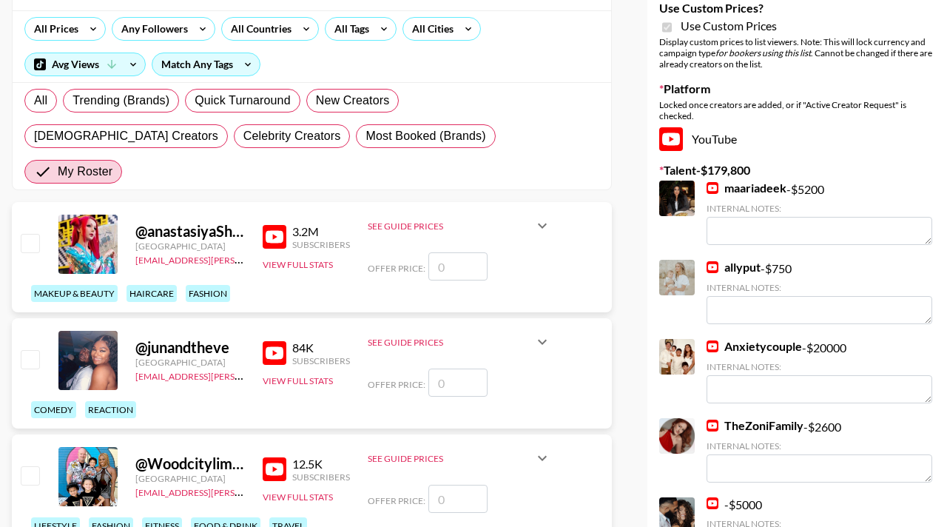
click at [454, 331] on div "See Guide Prices Integration Price: $ Preroll Price: $ Short Price: $ Offer Pri…" at bounding box center [459, 360] width 183 height 73
click at [446, 368] on input "number" at bounding box center [457, 382] width 59 height 28
checkbox input "true"
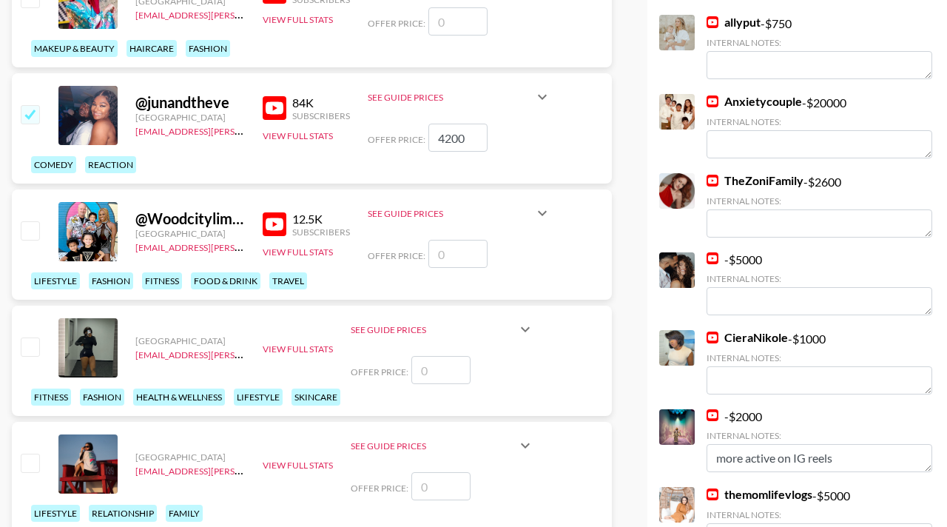
scroll to position [414, 0]
type input "4200"
click at [447, 240] on input "number" at bounding box center [457, 254] width 59 height 28
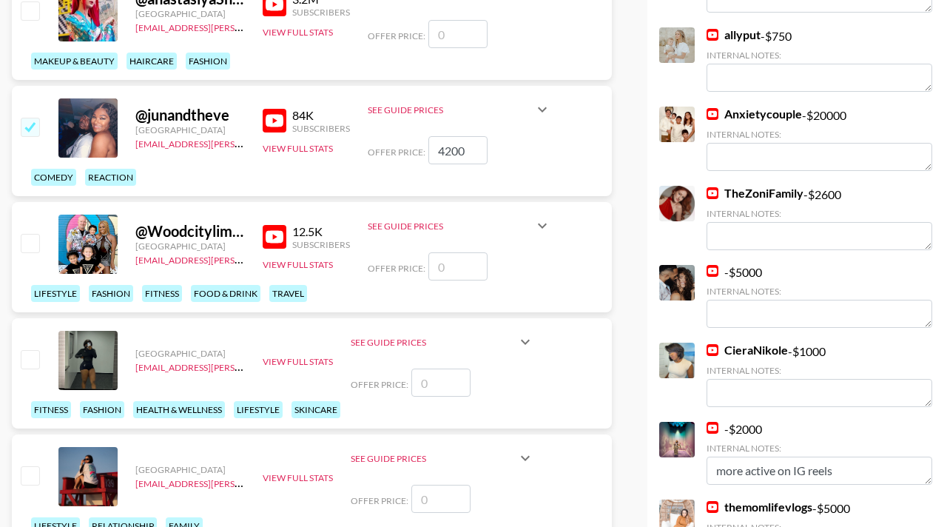
scroll to position [399, 0]
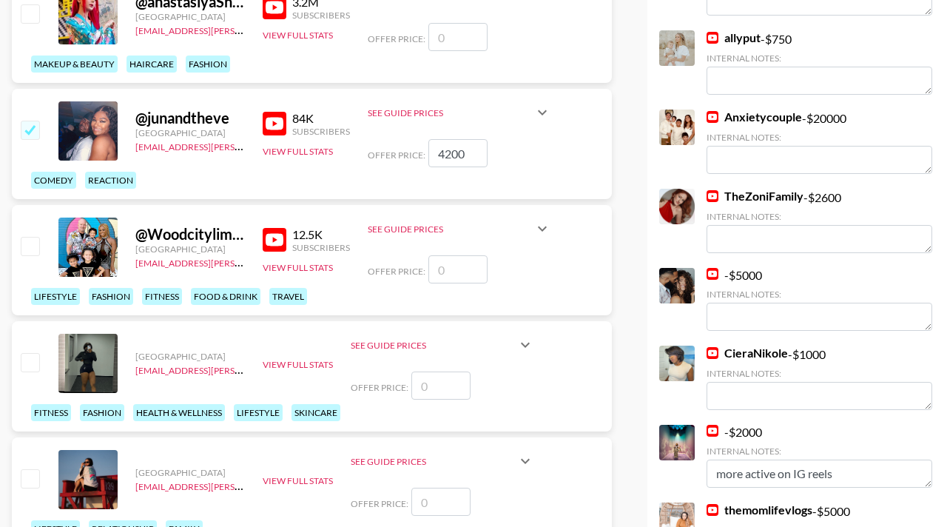
click at [454, 255] on input "number" at bounding box center [457, 269] width 59 height 28
checkbox input "true"
type input "3500"
click at [584, 231] on div "@ Woodcitylimits United States hadlea.lindstrom@grail-talent.com 12.5K Subscrib…" at bounding box center [312, 260] width 600 height 110
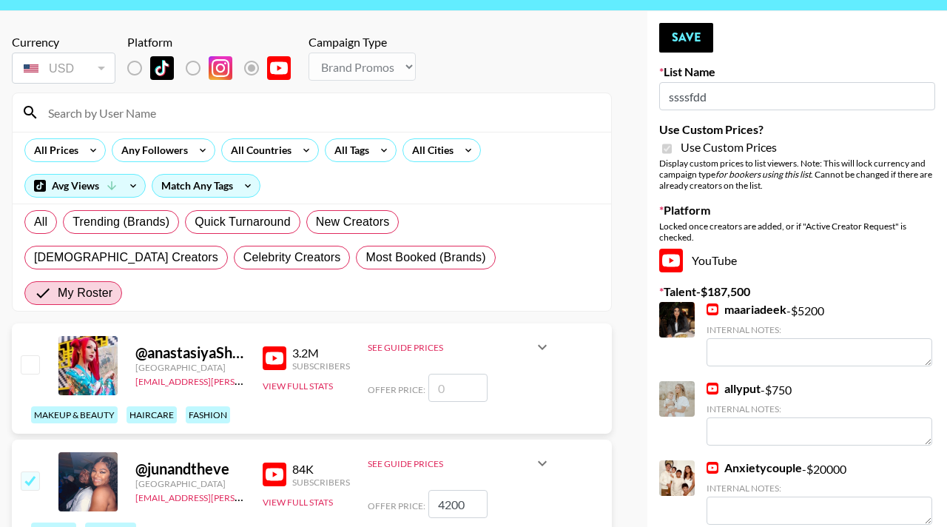
scroll to position [0, 0]
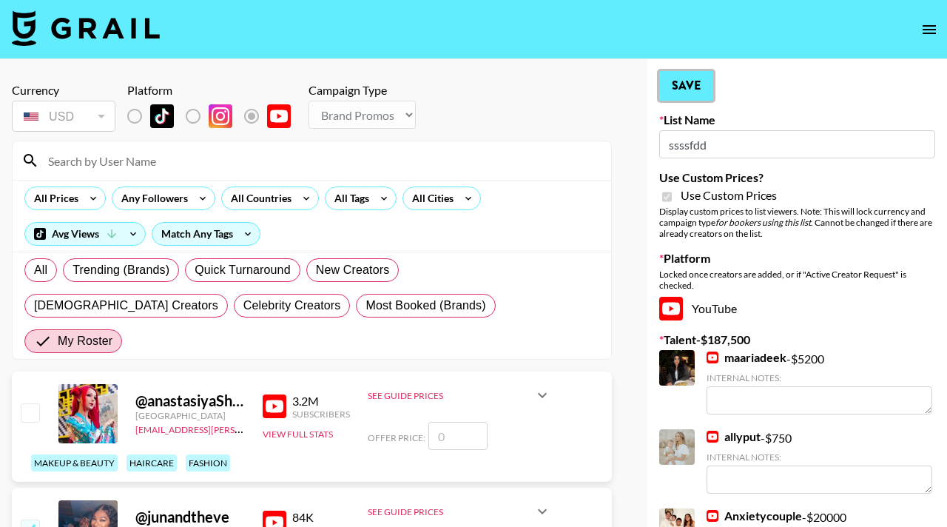
click at [689, 82] on button "Save" at bounding box center [686, 86] width 54 height 30
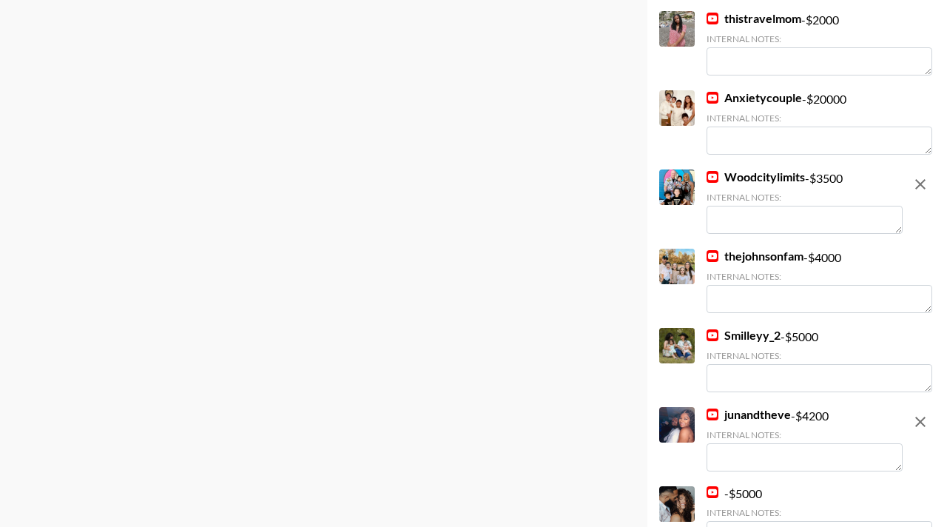
scroll to position [1522, 0]
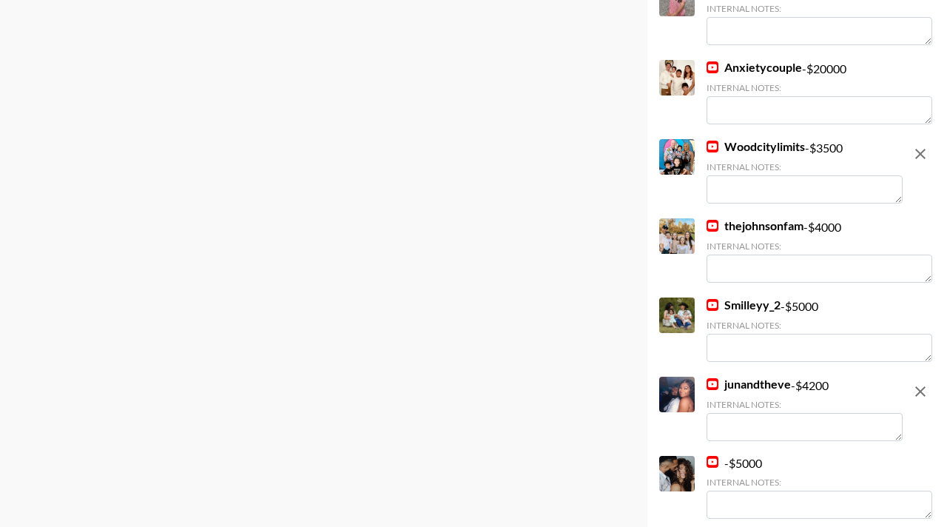
click at [773, 198] on textarea at bounding box center [805, 189] width 196 height 28
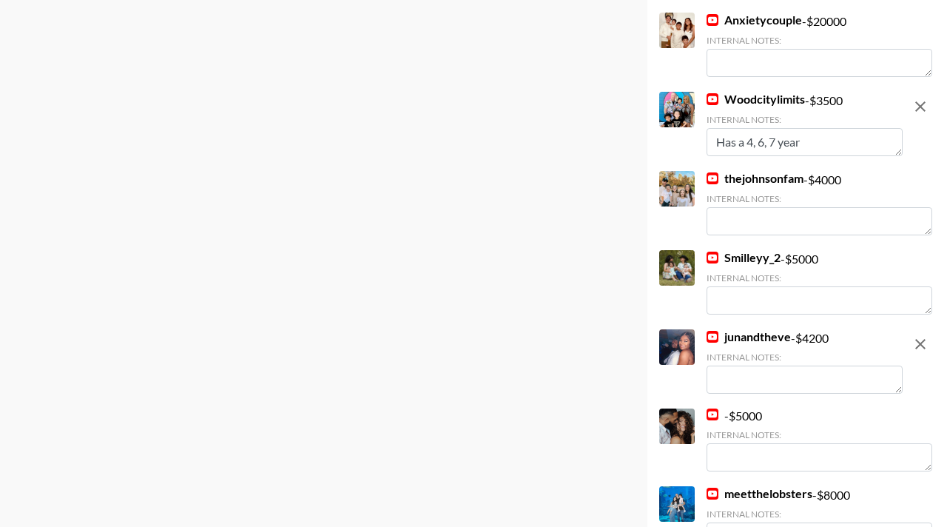
click at [743, 139] on textarea "Has a 4, 6, 7 year" at bounding box center [805, 142] width 196 height 28
click at [800, 147] on textarea "Has 4, 6, 7 year" at bounding box center [805, 142] width 196 height 28
click at [835, 132] on textarea "Has 4, 6, 7 year olds, also homeschools them" at bounding box center [805, 142] width 196 height 28
click at [830, 144] on textarea "Has 4, 6, 7 year olds, also homeschools them" at bounding box center [805, 142] width 196 height 28
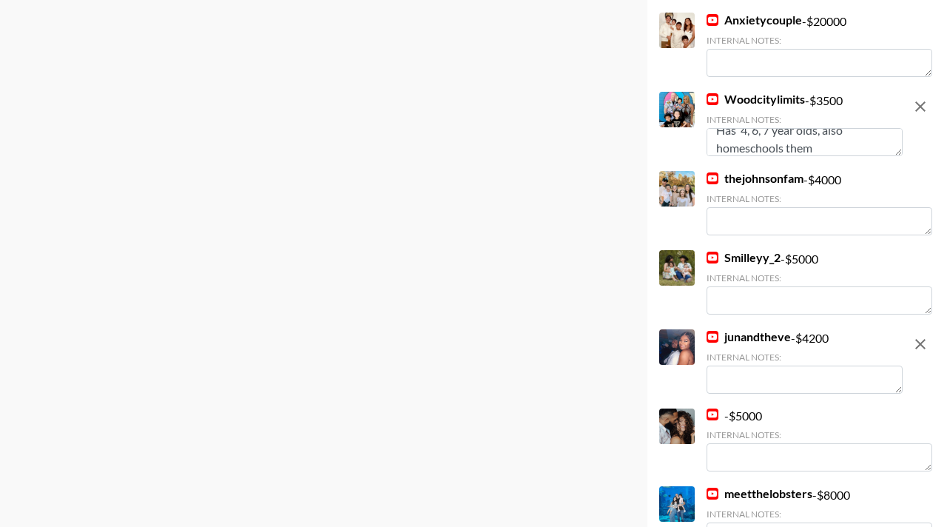
scroll to position [1514, 0]
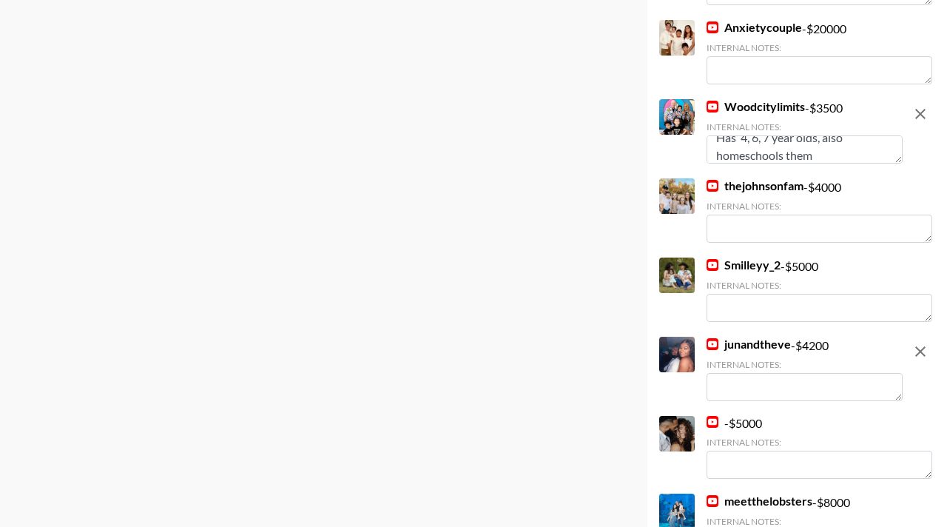
click at [833, 137] on textarea "Has 4, 6, 7 year olds, also homeschools them" at bounding box center [805, 149] width 196 height 28
click at [834, 137] on textarea "Has 4, 6, 7 year olds, also homeschools them" at bounding box center [805, 149] width 196 height 28
click at [816, 161] on textarea "Has 4, 6, 7 year olds, homeschools them" at bounding box center [805, 149] width 196 height 28
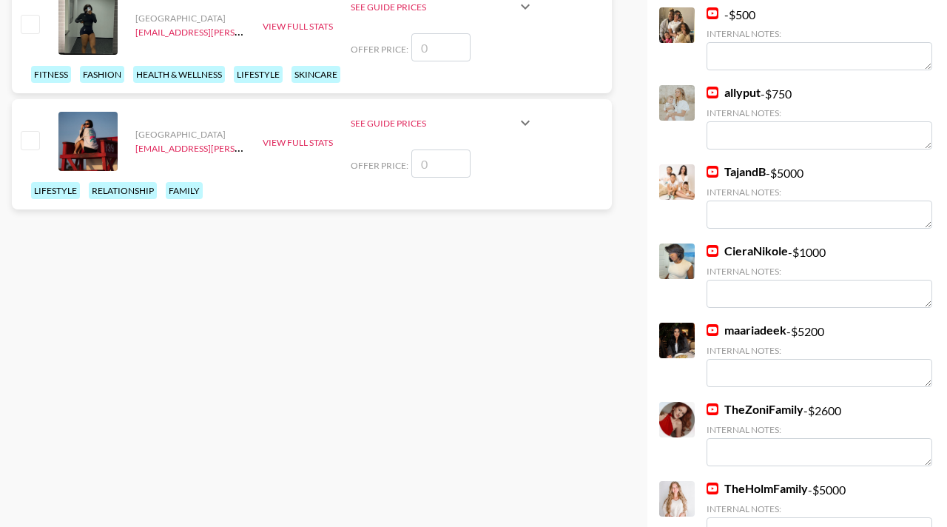
scroll to position [0, 0]
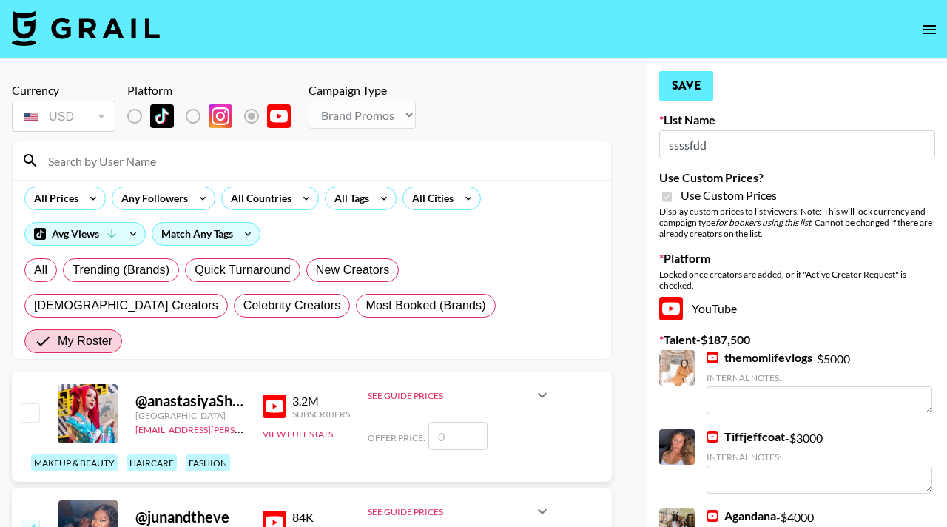
type textarea "Has 4, 6, 7 year olds, homeschools them and shares their day-to-day including l…"
click at [679, 80] on button "Save" at bounding box center [686, 86] width 54 height 30
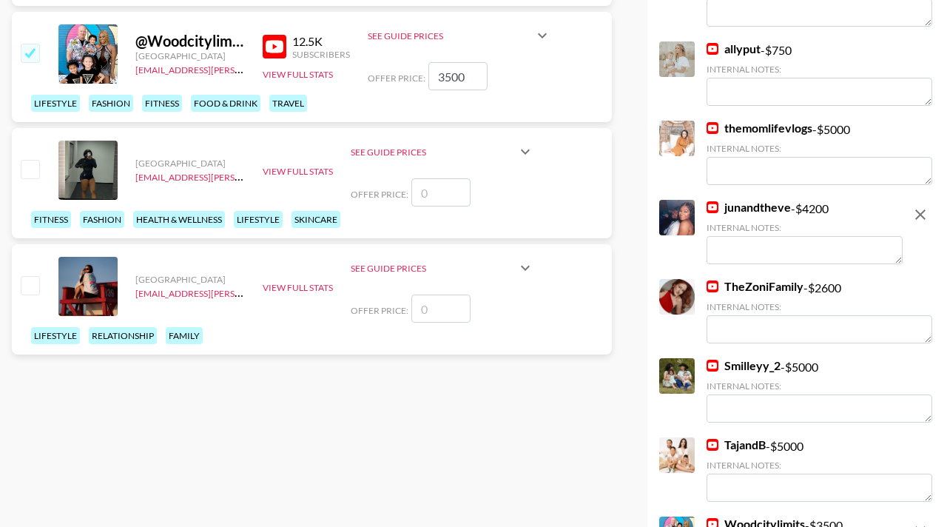
scroll to position [593, 0]
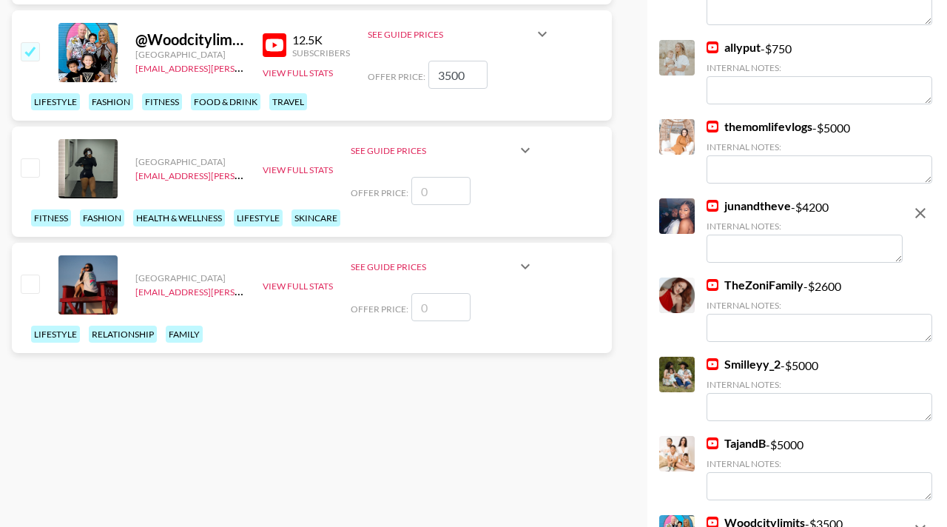
click at [738, 263] on div "junandtheve - $ 4200 Internal Notes:" at bounding box center [805, 231] width 196 height 67
click at [736, 255] on textarea at bounding box center [805, 249] width 196 height 28
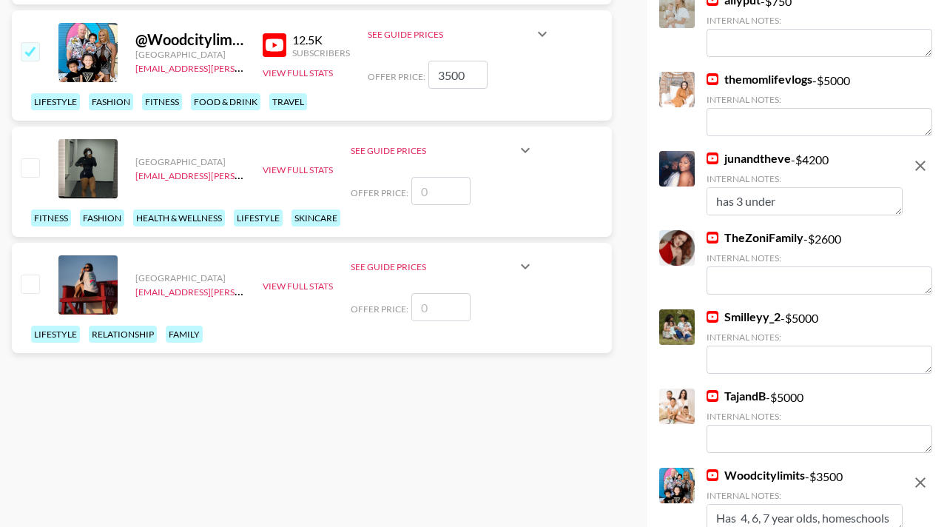
click at [746, 203] on textarea "has 3 under 6 years old!" at bounding box center [805, 201] width 196 height 28
type textarea "has 3 kids under 6 years old!"
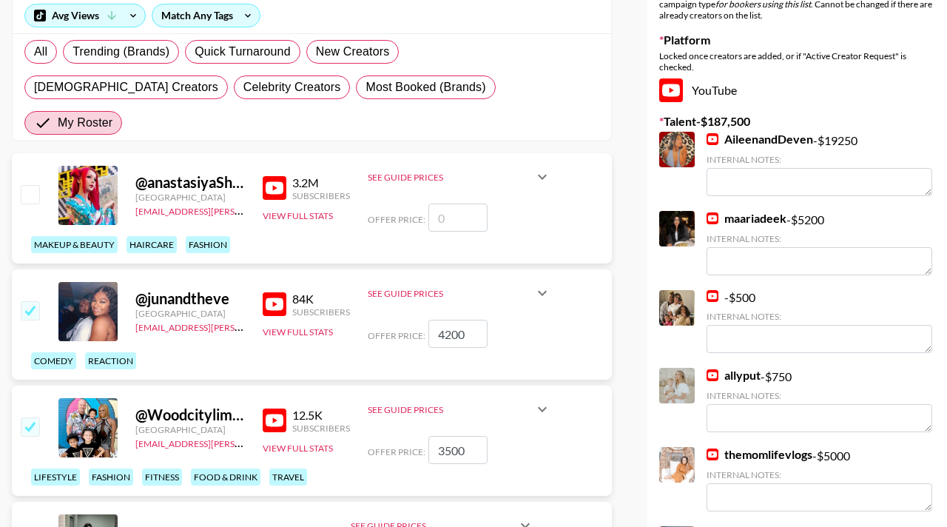
scroll to position [0, 0]
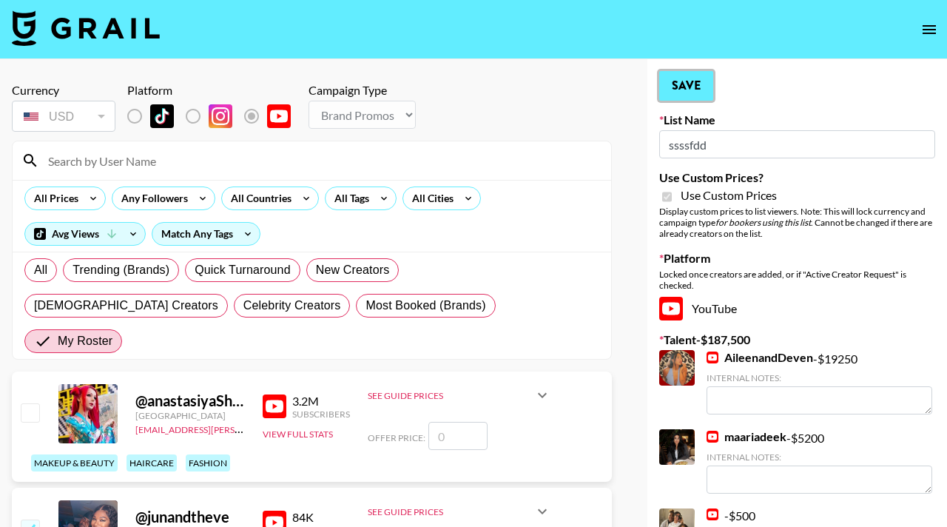
click at [677, 85] on button "Save" at bounding box center [686, 86] width 54 height 30
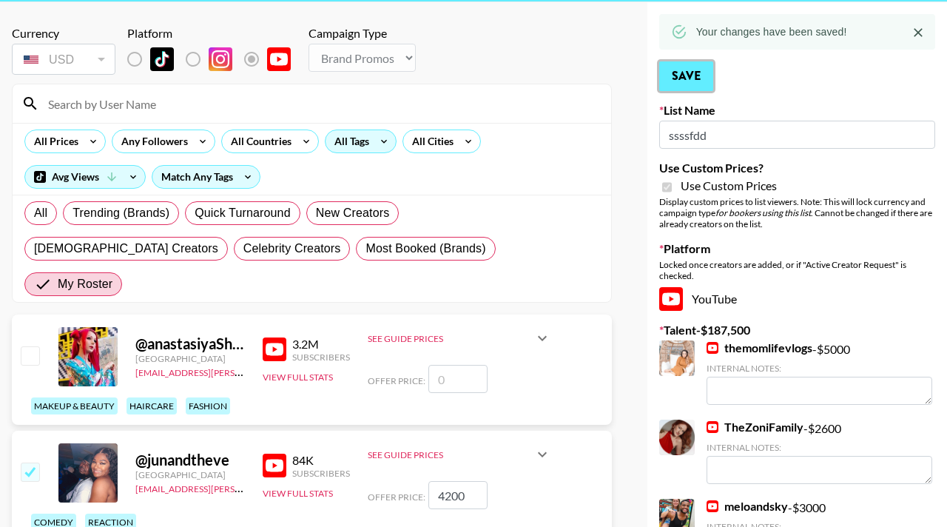
scroll to position [75, 0]
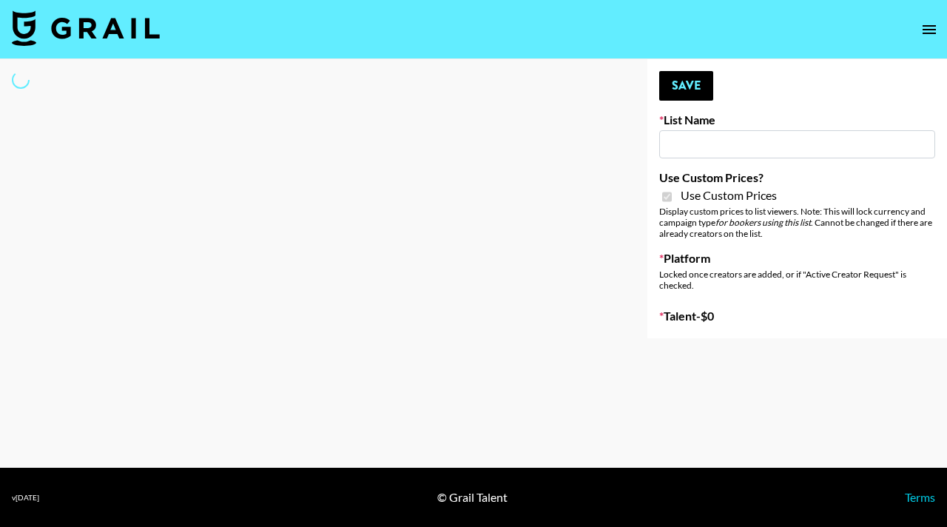
type input "Galaxy Lamps"
checkbox input "true"
select select "Brand"
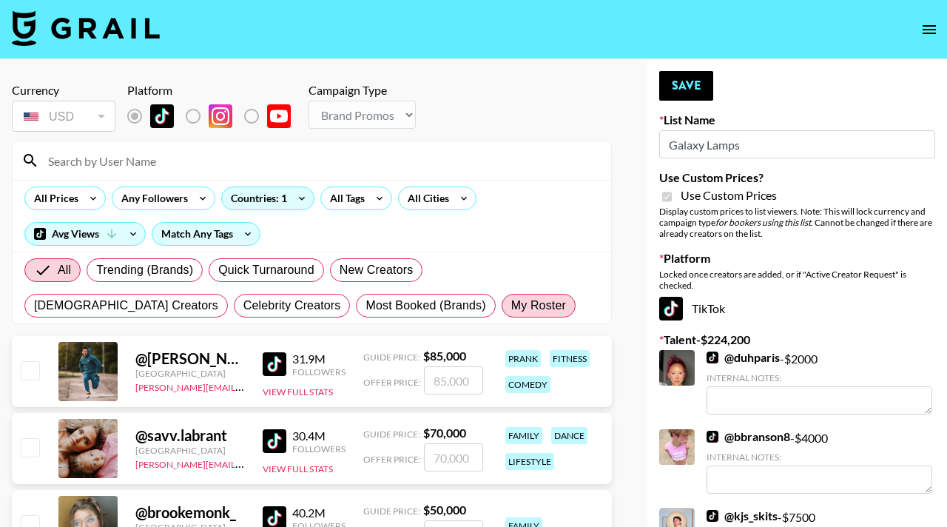
click at [511, 311] on span "My Roster" at bounding box center [538, 306] width 55 height 18
click at [511, 306] on input "My Roster" at bounding box center [511, 306] width 0 height 0
radio input "true"
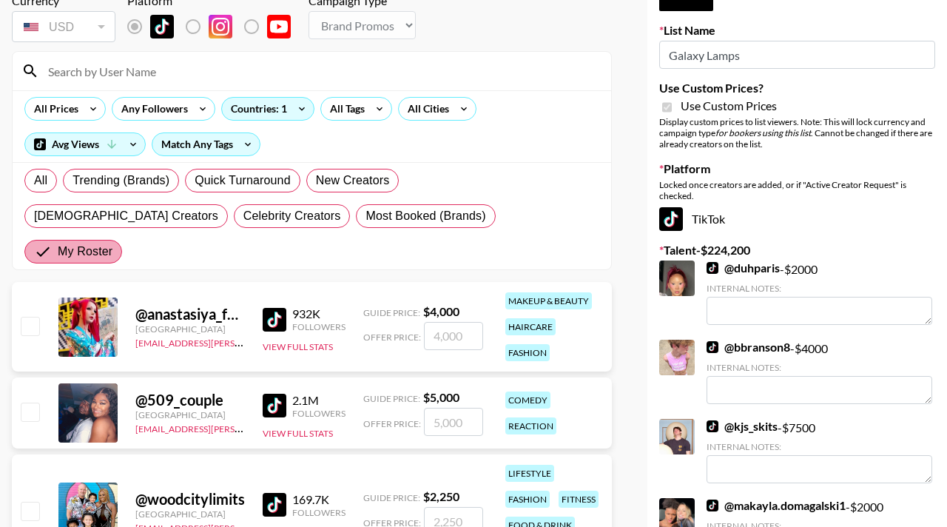
scroll to position [109, 0]
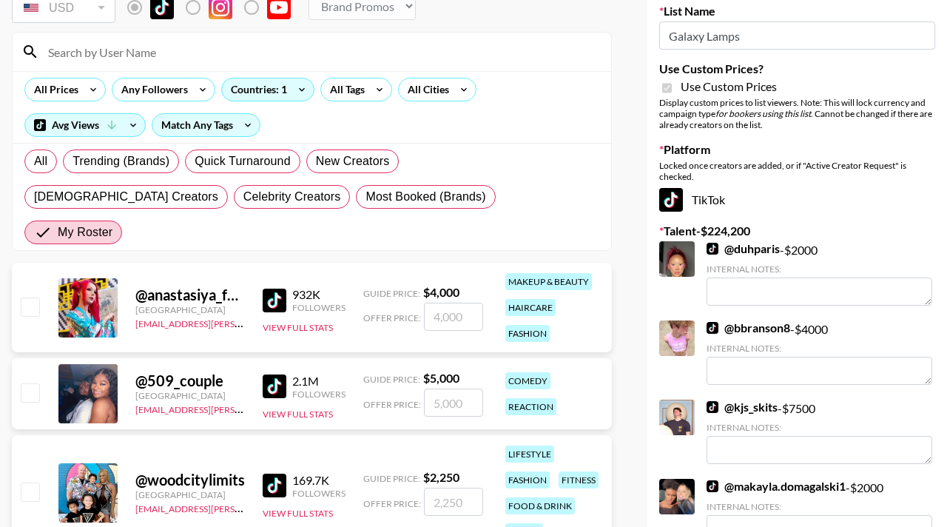
click at [28, 297] on input "checkbox" at bounding box center [30, 306] width 18 height 18
checkbox input "true"
type input "4000"
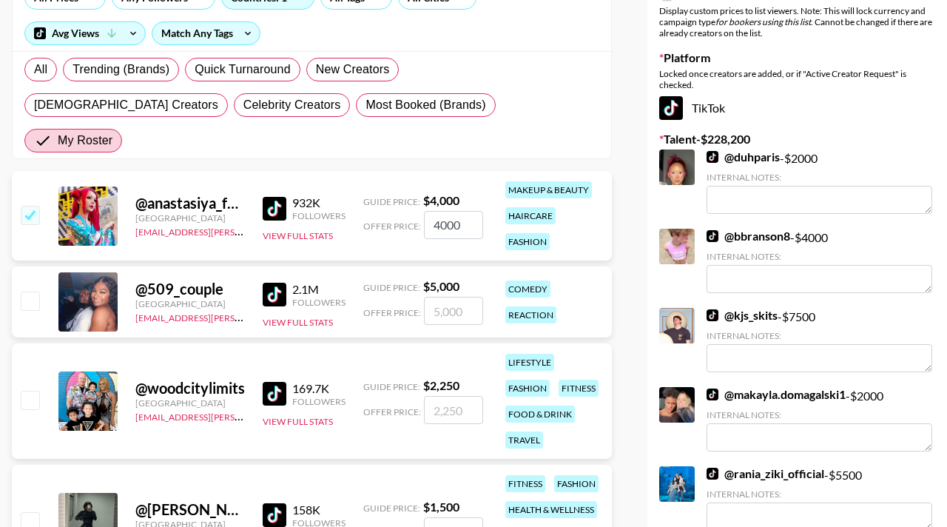
scroll to position [0, 0]
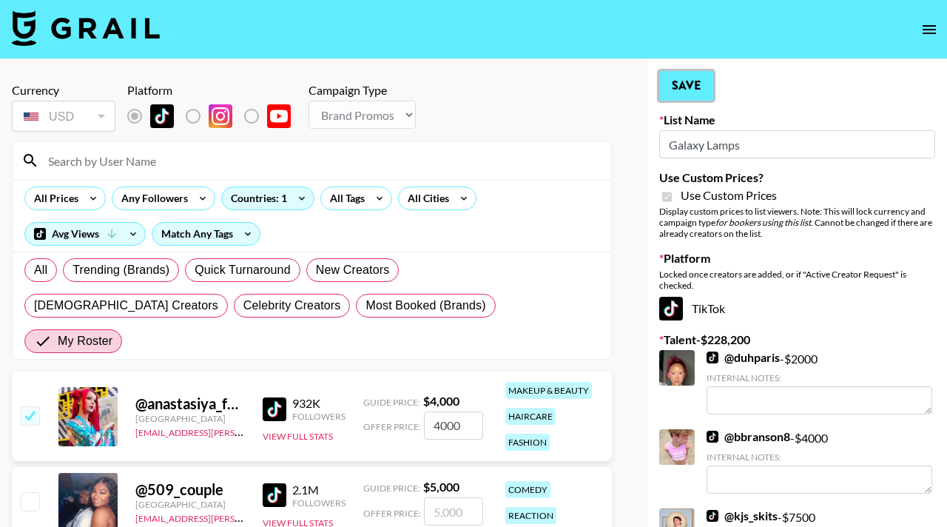
click at [698, 90] on button "Save" at bounding box center [686, 86] width 54 height 30
radio input "true"
